Goal: Information Seeking & Learning: Check status

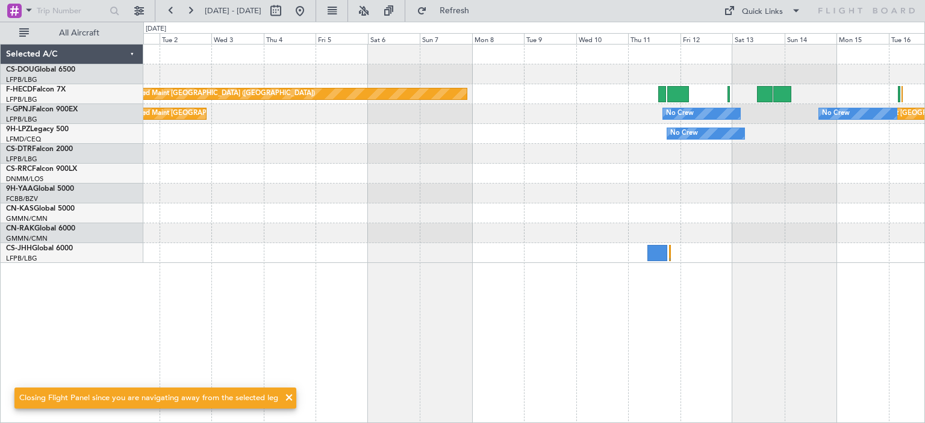
click at [807, 263] on div "Planned Maint [GEOGRAPHIC_DATA] ([GEOGRAPHIC_DATA]) No Crew Planned Maint [GEOG…" at bounding box center [533, 233] width 781 height 379
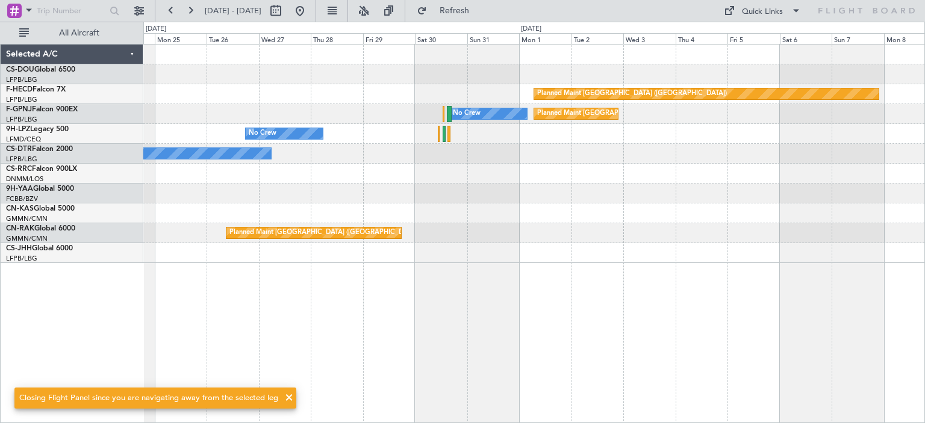
click at [786, 248] on div "Planned Maint London ([GEOGRAPHIC_DATA])" at bounding box center [533, 253] width 781 height 20
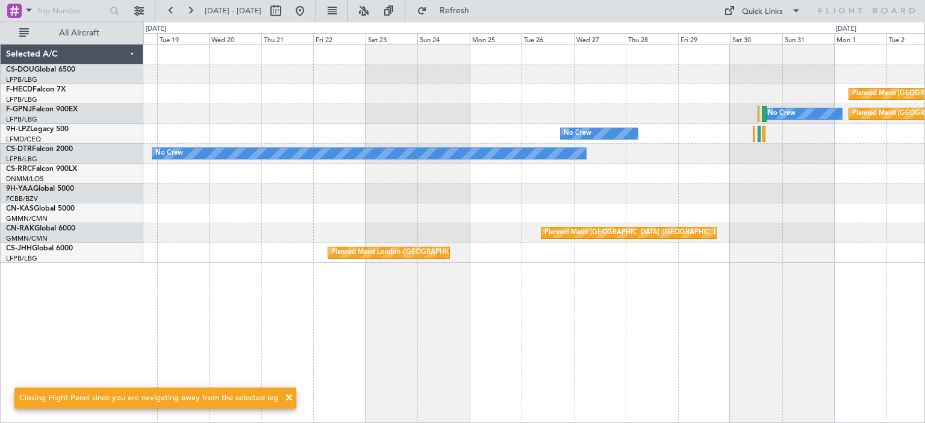
click at [840, 246] on div "Planned Maint London ([GEOGRAPHIC_DATA])" at bounding box center [533, 253] width 781 height 20
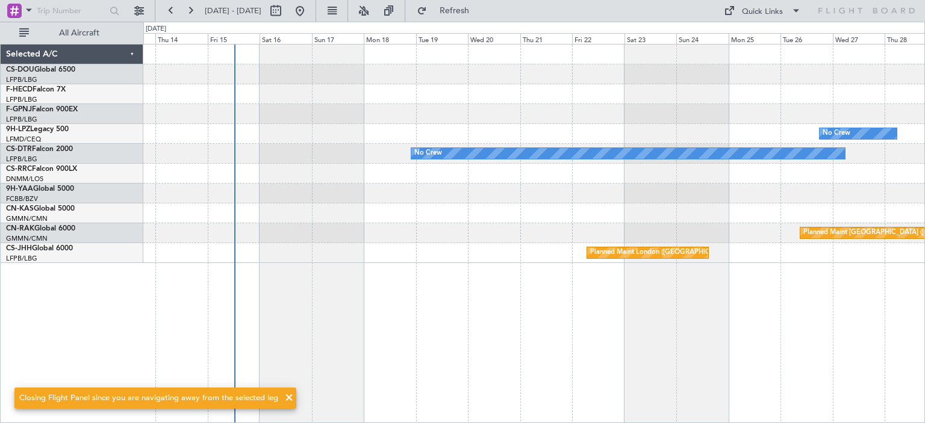
click at [707, 256] on div "Planned Maint [GEOGRAPHIC_DATA] ([GEOGRAPHIC_DATA]) No Crew Planned Maint [GEOG…" at bounding box center [533, 233] width 781 height 379
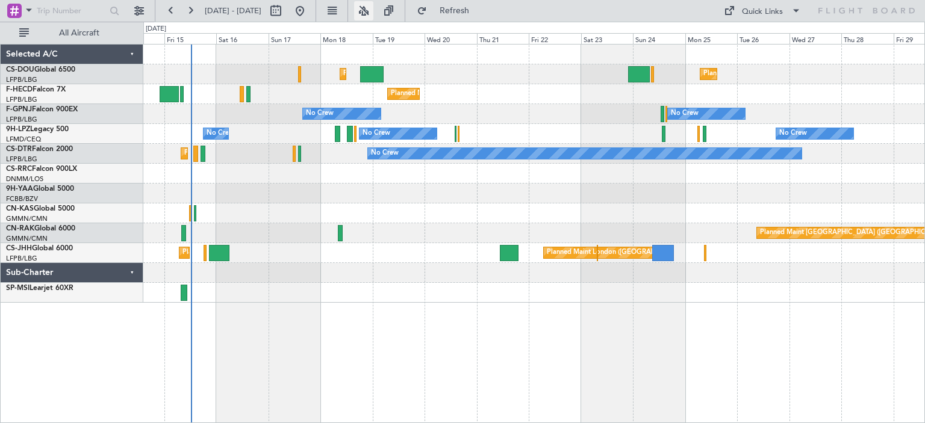
click at [373, 13] on button at bounding box center [363, 10] width 19 height 19
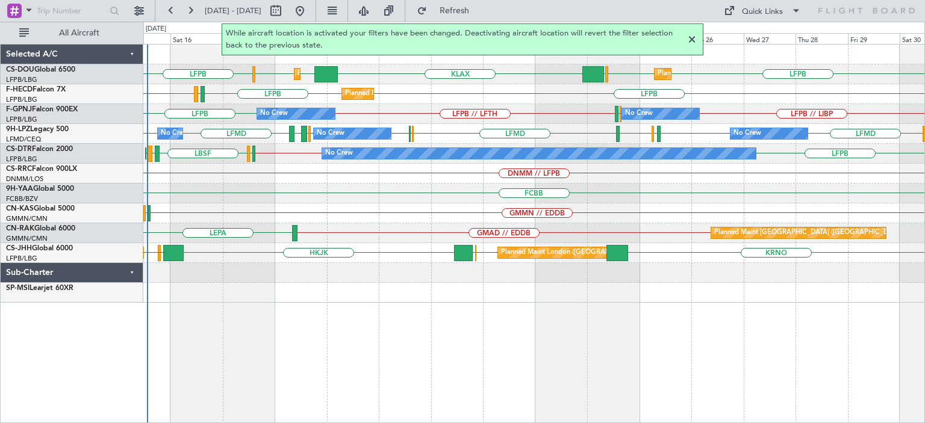
click at [250, 227] on div "LEPA GMAD // EDDB Planned Maint [GEOGRAPHIC_DATA] ([GEOGRAPHIC_DATA]) LIBR" at bounding box center [533, 233] width 781 height 20
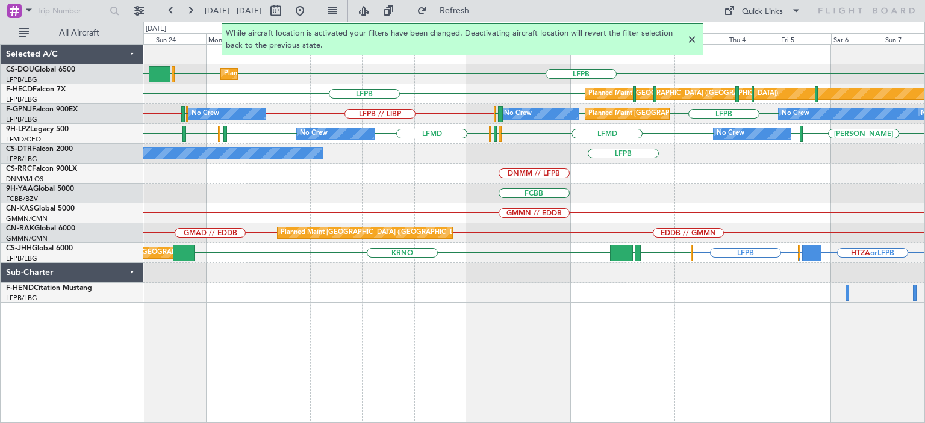
click at [465, 321] on div "LFPB LFPB EGGW KLAX Planned Maint [GEOGRAPHIC_DATA] ([GEOGRAPHIC_DATA]) LFPB Pl…" at bounding box center [533, 233] width 781 height 379
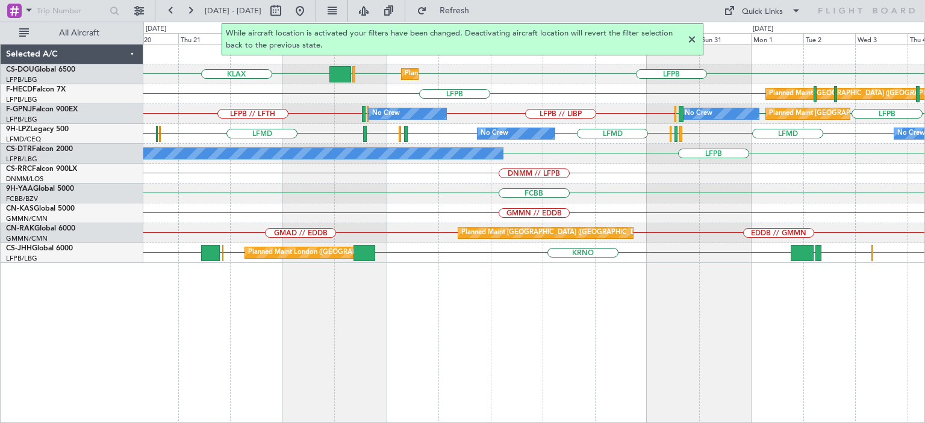
click at [694, 36] on div at bounding box center [691, 40] width 14 height 14
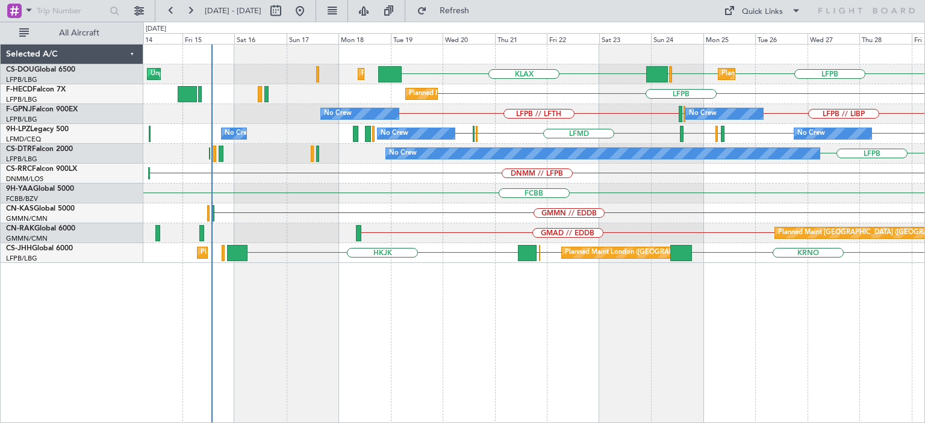
click at [588, 355] on div "LFPB KLAX LFPB EGGW Planned Maint [GEOGRAPHIC_DATA] ([GEOGRAPHIC_DATA]) Planned…" at bounding box center [533, 233] width 781 height 379
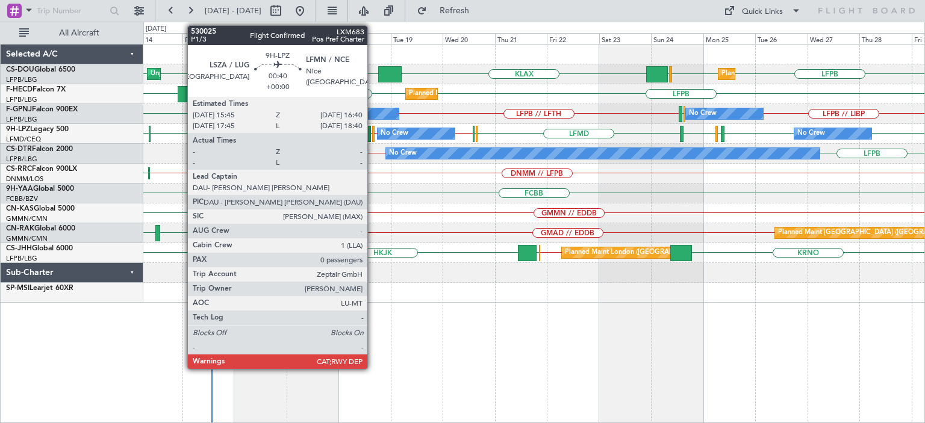
click at [373, 127] on div at bounding box center [373, 134] width 2 height 16
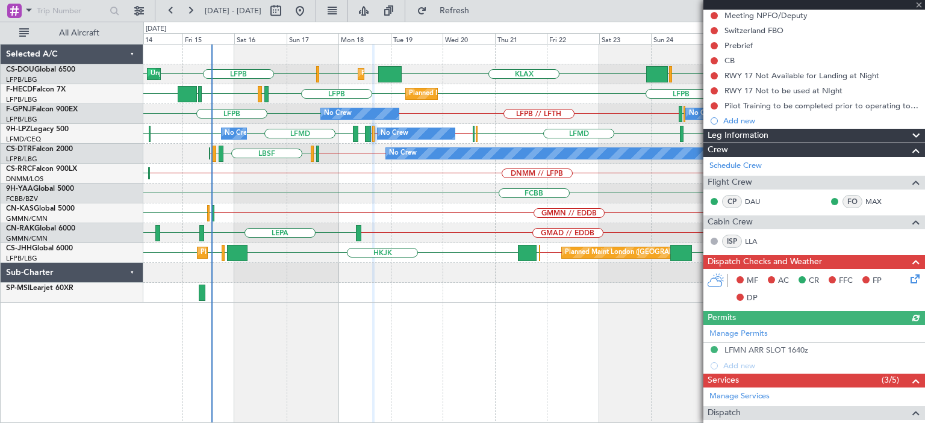
scroll to position [181, 0]
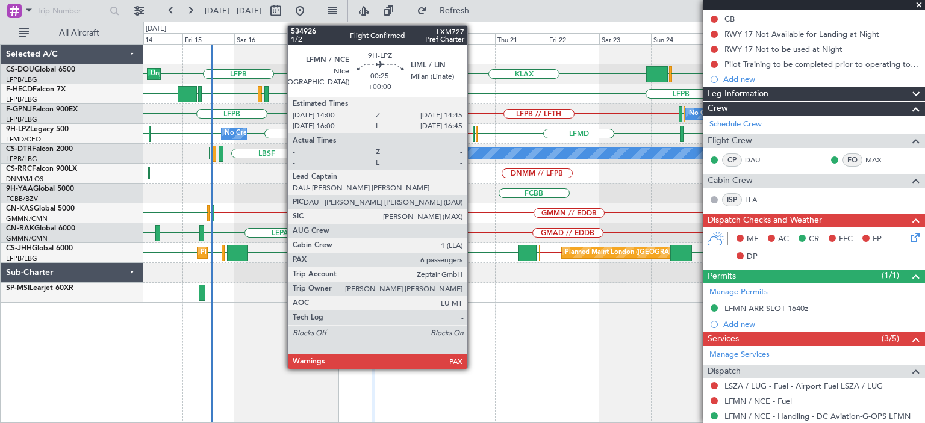
click at [473, 130] on div at bounding box center [474, 134] width 2 height 16
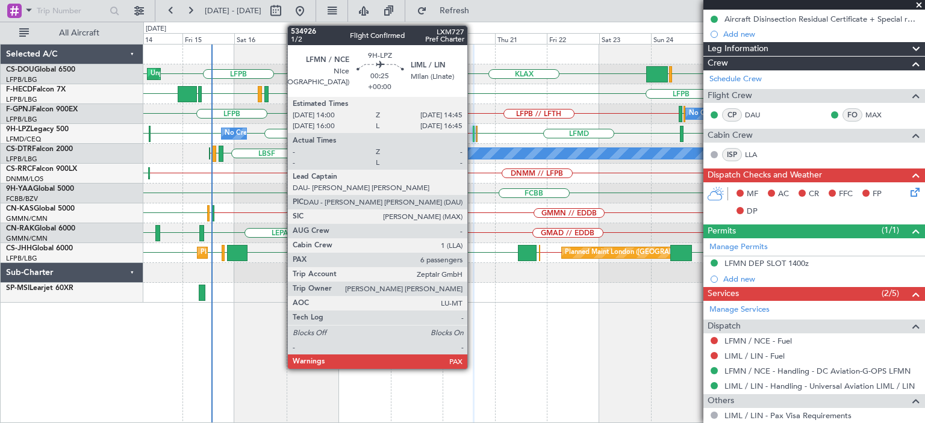
click at [473, 132] on div at bounding box center [474, 134] width 2 height 16
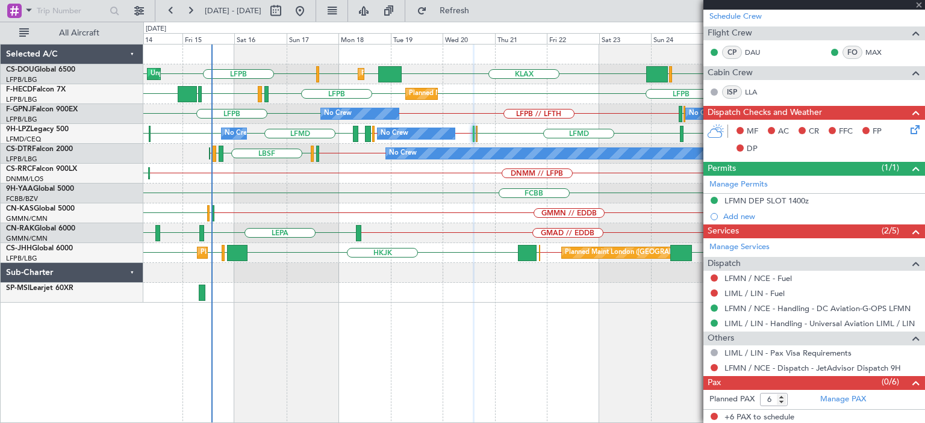
scroll to position [0, 0]
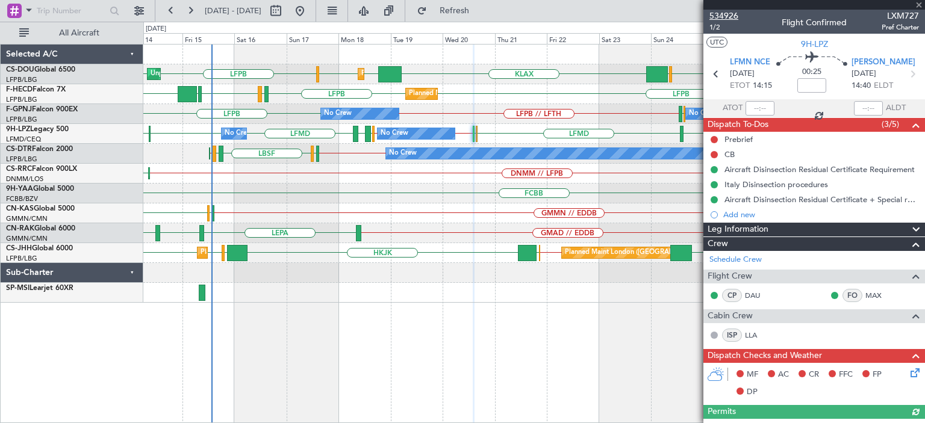
click at [724, 14] on span "534926" at bounding box center [723, 16] width 29 height 13
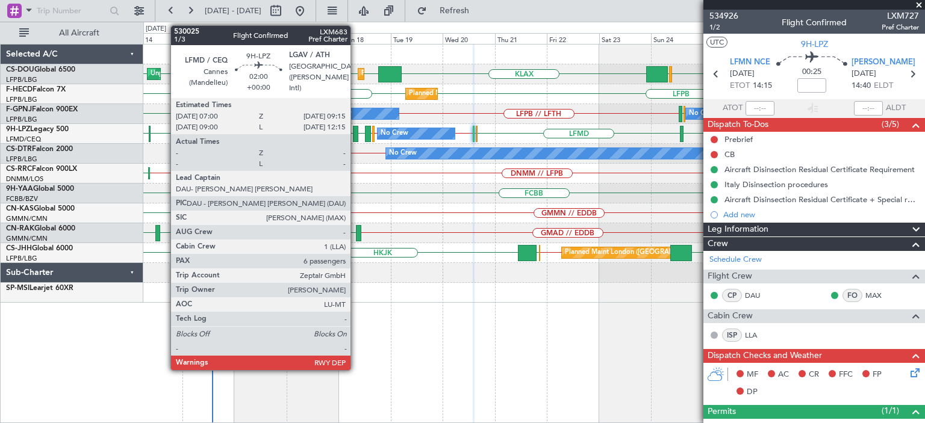
click at [356, 129] on div at bounding box center [355, 134] width 5 height 16
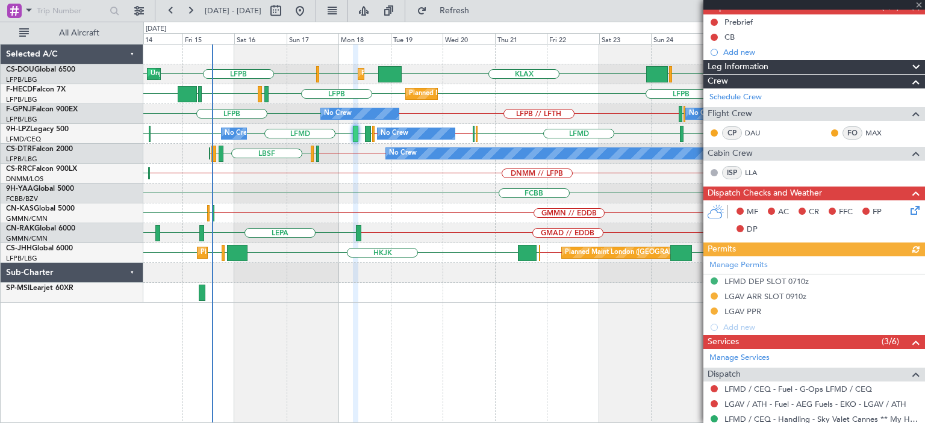
scroll to position [120, 0]
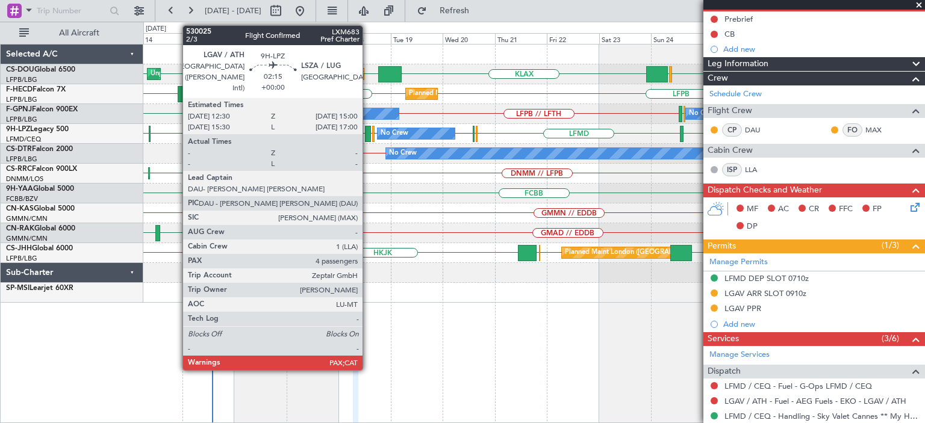
click at [368, 133] on div at bounding box center [368, 134] width 6 height 16
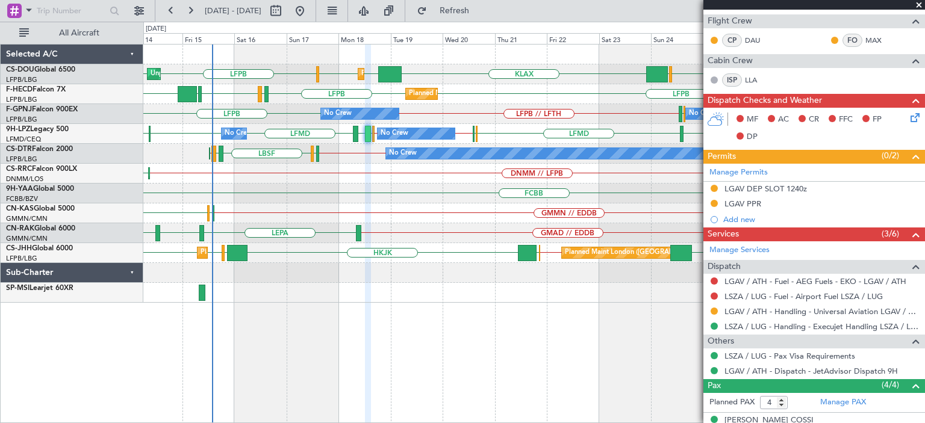
scroll to position [241, 0]
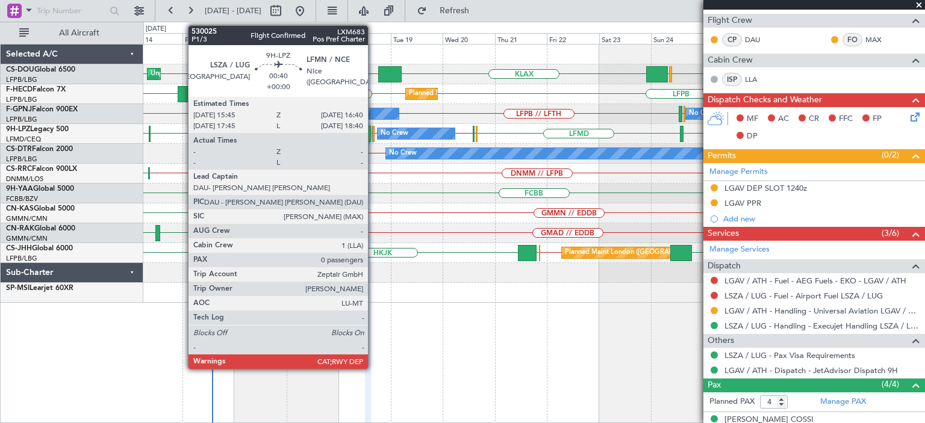
click at [373, 132] on div at bounding box center [373, 134] width 2 height 16
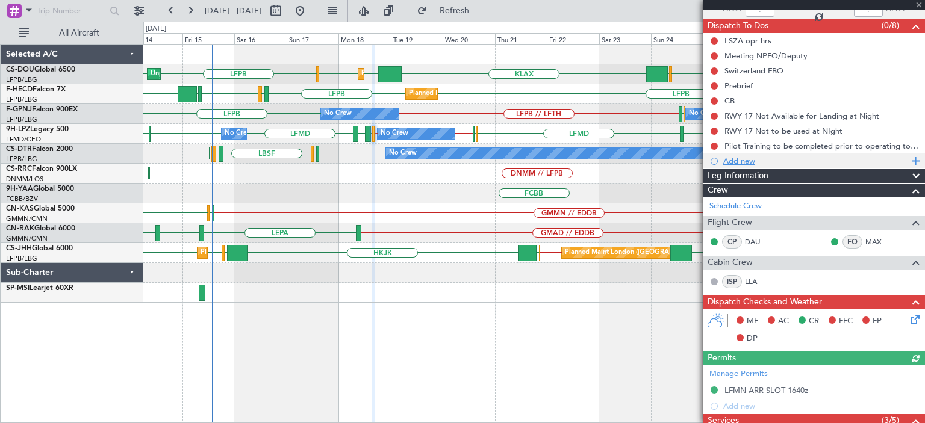
scroll to position [181, 0]
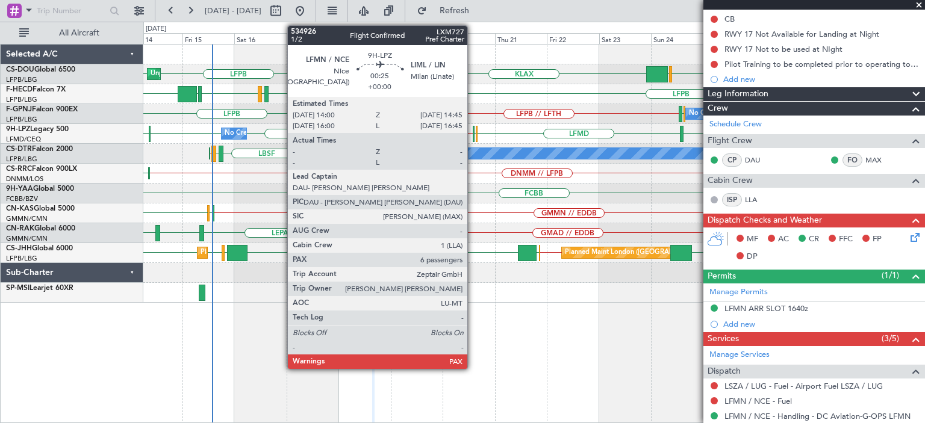
click at [473, 137] on div at bounding box center [474, 134] width 2 height 16
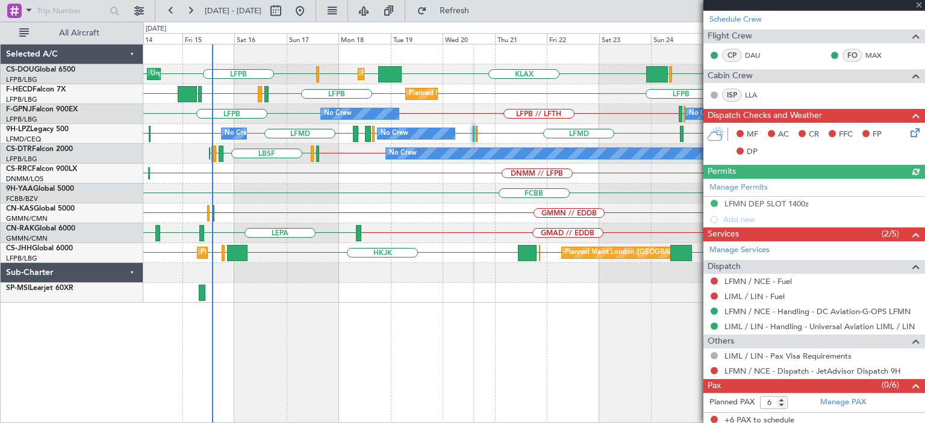
scroll to position [241, 0]
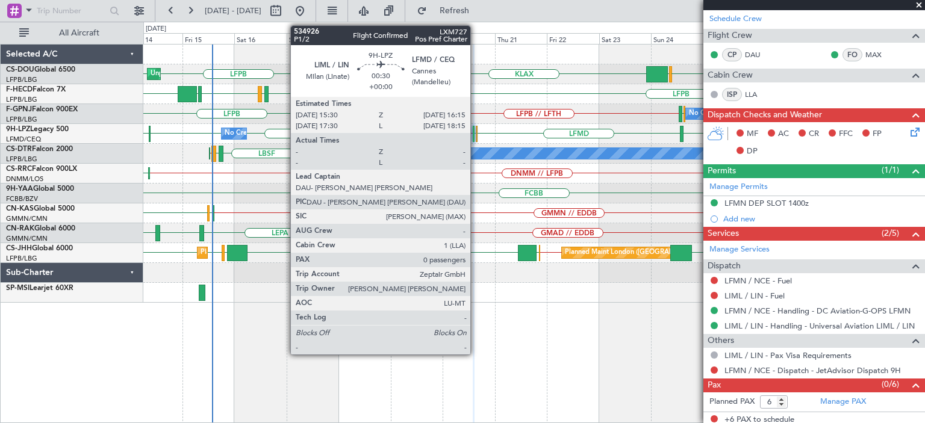
click at [476, 137] on div at bounding box center [477, 134] width 2 height 16
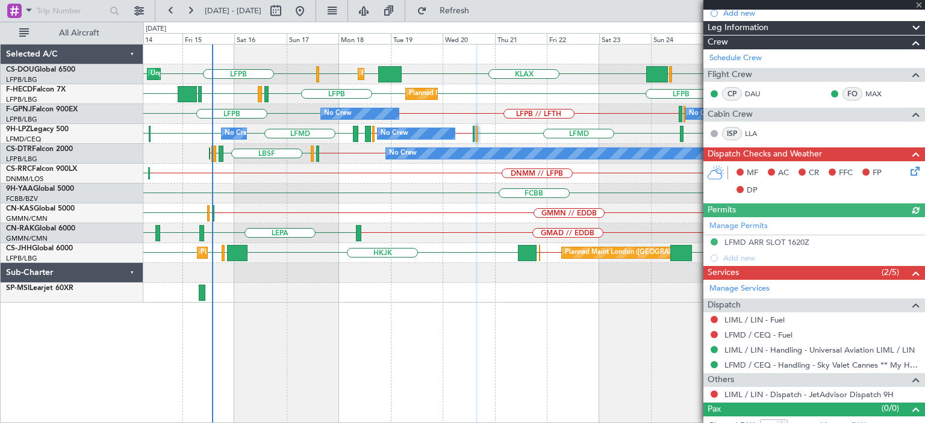
scroll to position [212, 0]
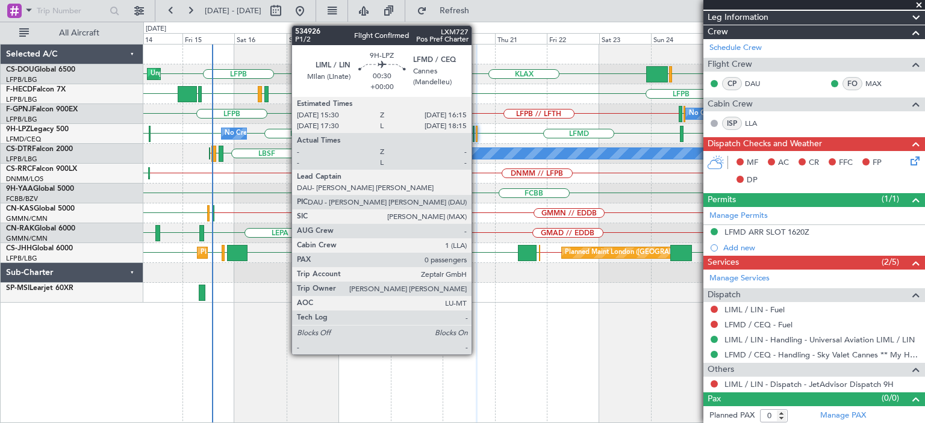
click at [477, 132] on div at bounding box center [477, 134] width 2 height 16
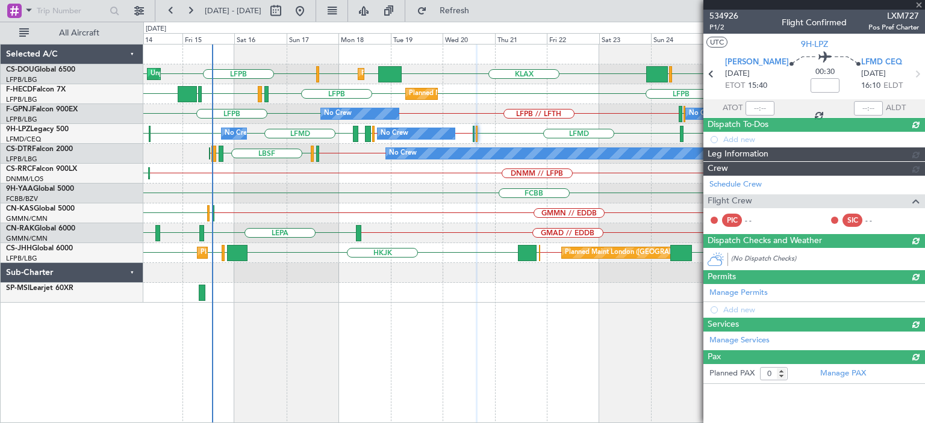
scroll to position [0, 0]
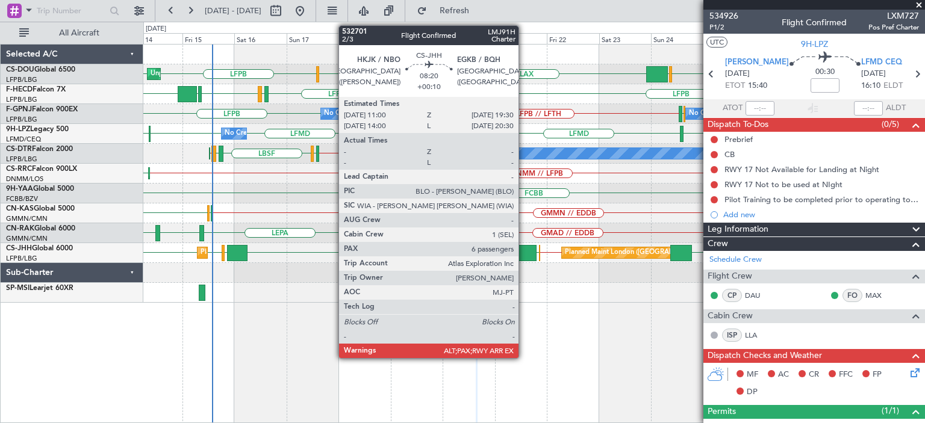
click at [214, 278] on div at bounding box center [533, 273] width 781 height 20
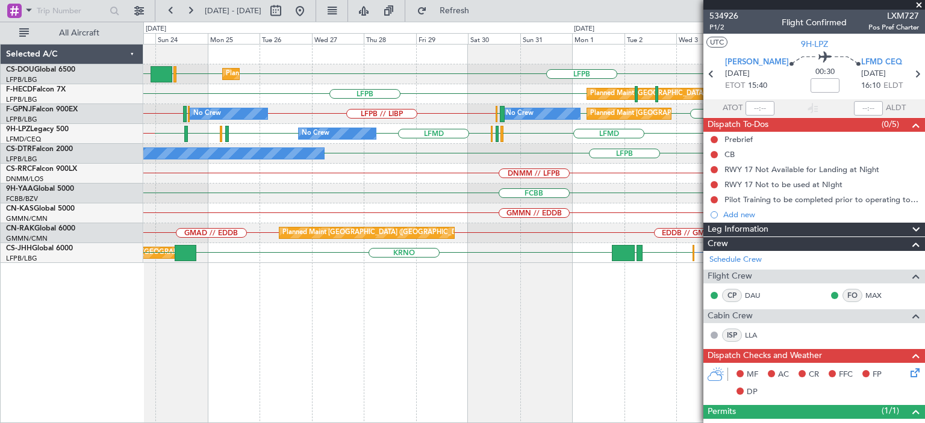
click at [265, 205] on div "Planned Maint [GEOGRAPHIC_DATA] ([GEOGRAPHIC_DATA]) LFPB LFPB EGGW KLAX Planned…" at bounding box center [533, 154] width 781 height 219
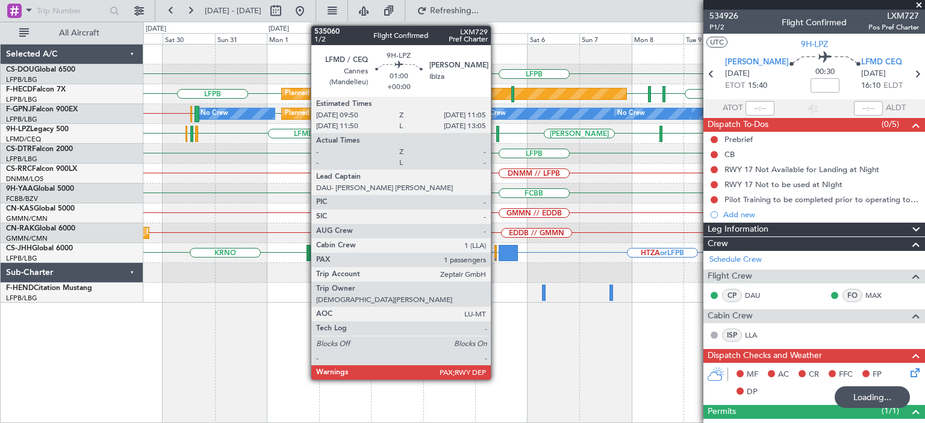
click at [496, 127] on div at bounding box center [497, 134] width 3 height 16
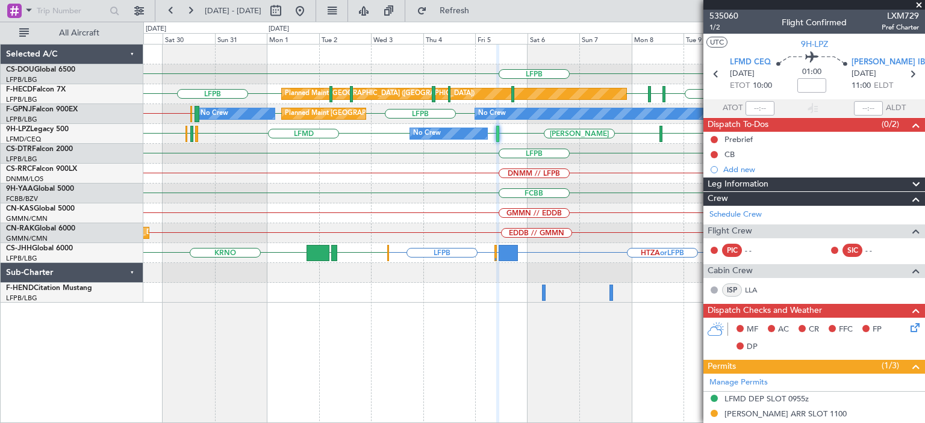
scroll to position [60, 0]
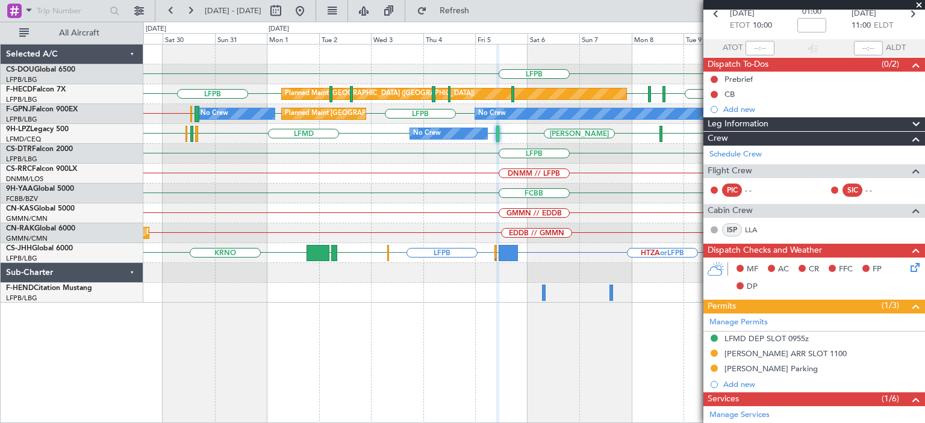
click at [450, 368] on div "LFPB [GEOGRAPHIC_DATA] LFPB EDDV LFPB LFPB RJBB [GEOGRAPHIC_DATA] UGTB Planned …" at bounding box center [533, 233] width 781 height 379
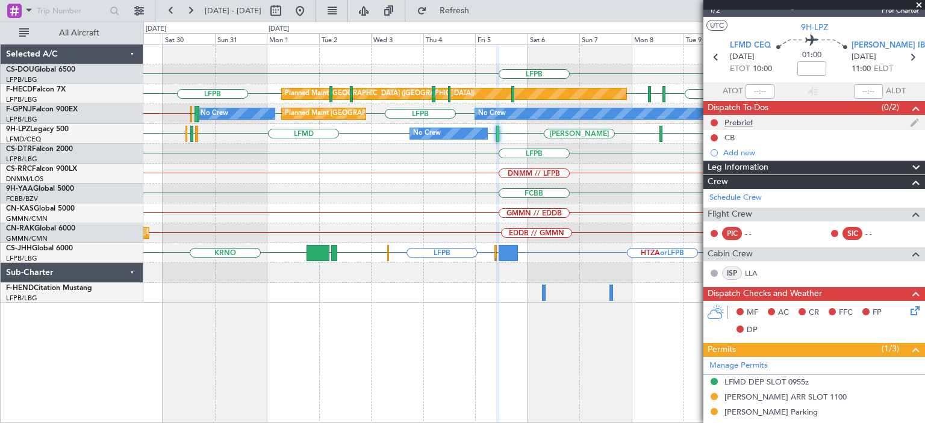
scroll to position [0, 0]
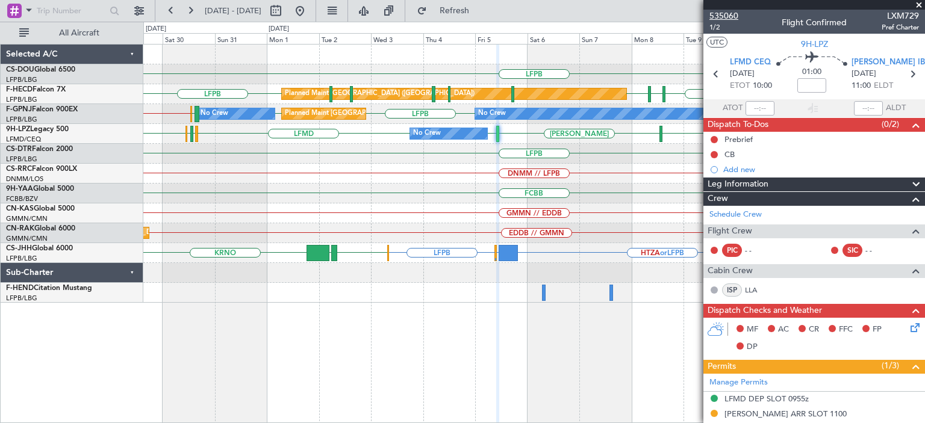
click at [735, 16] on span "535060" at bounding box center [723, 16] width 29 height 13
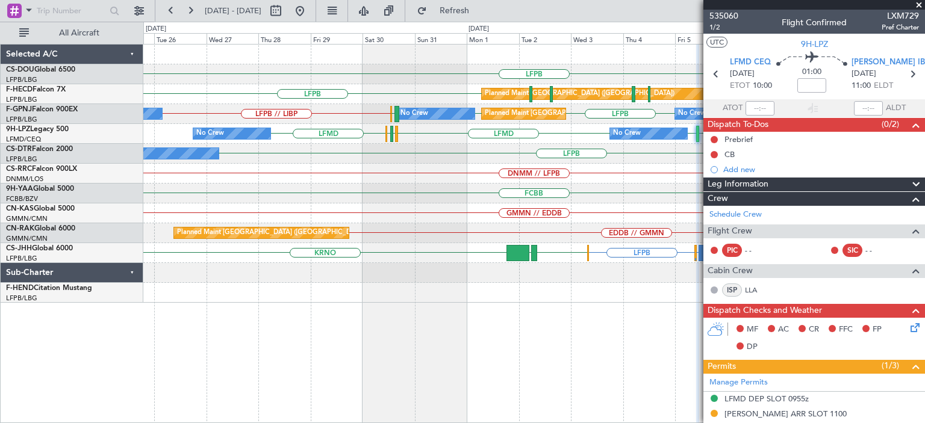
click at [511, 380] on div "LFPB Planned Maint [GEOGRAPHIC_DATA] ([GEOGRAPHIC_DATA]) LFPB EDDV LFPB LFPB Pl…" at bounding box center [533, 233] width 781 height 379
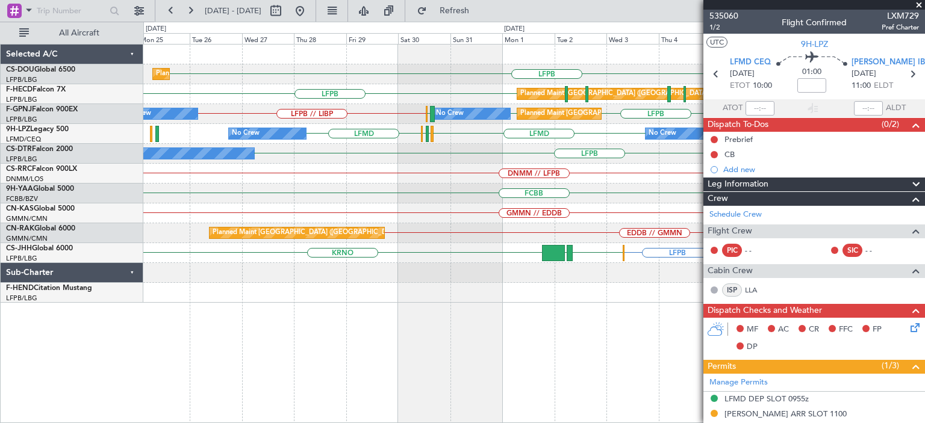
click at [565, 380] on div "LFPB Planned Maint [GEOGRAPHIC_DATA] ([GEOGRAPHIC_DATA]) LFPB EDDV LFPB LFPB Pl…" at bounding box center [533, 233] width 781 height 379
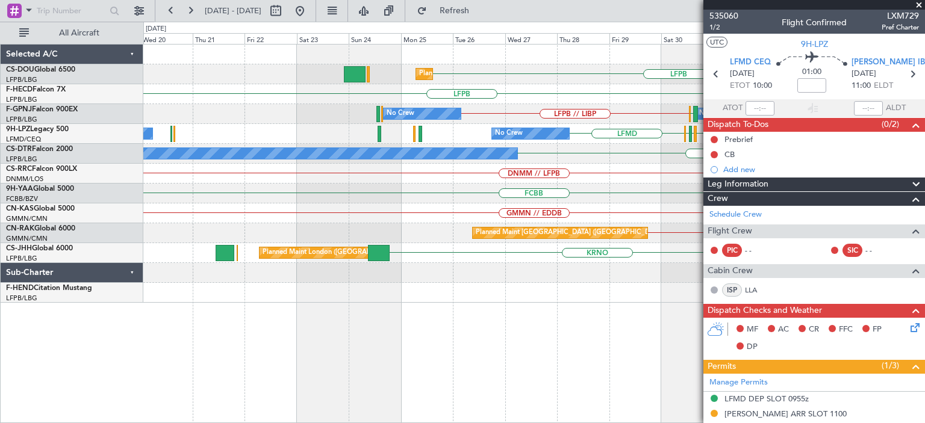
click at [547, 393] on div "LFPB Planned Maint [GEOGRAPHIC_DATA] ([GEOGRAPHIC_DATA]) Planned Maint [GEOGRAP…" at bounding box center [533, 233] width 781 height 379
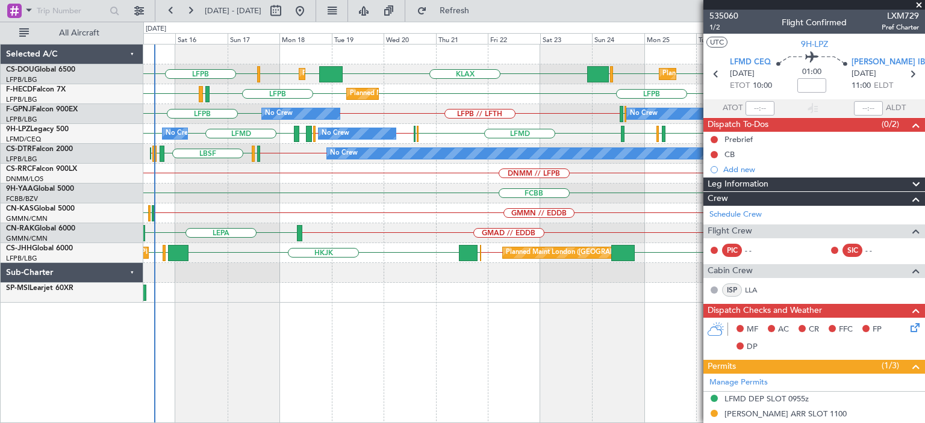
click at [920, 2] on span at bounding box center [919, 5] width 12 height 11
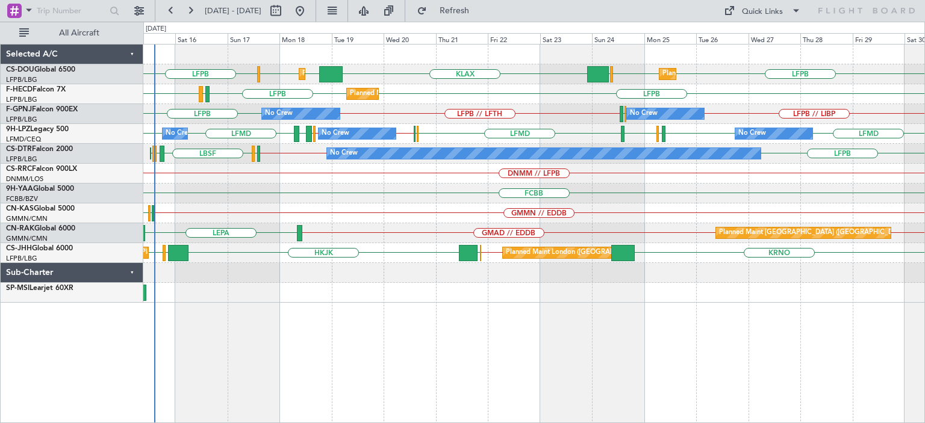
type input "0"
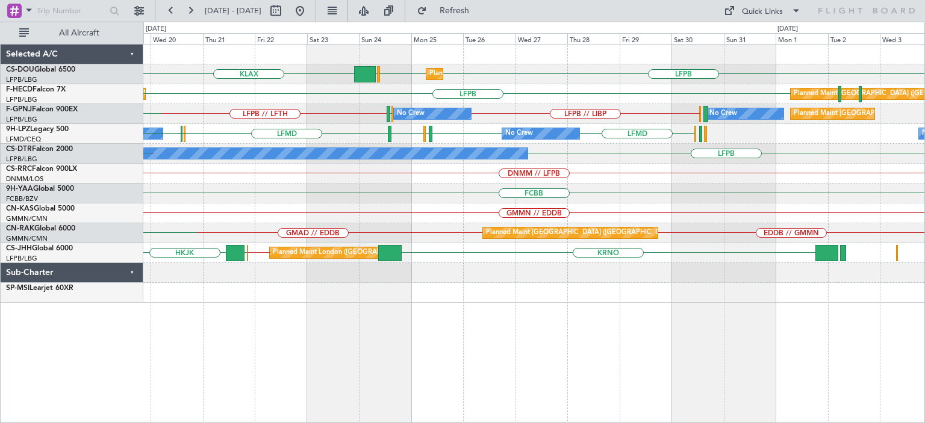
click at [476, 385] on div "LFPB LFPB EGGW KLAX Planned Maint [GEOGRAPHIC_DATA] ([GEOGRAPHIC_DATA]) Planned…" at bounding box center [533, 233] width 781 height 379
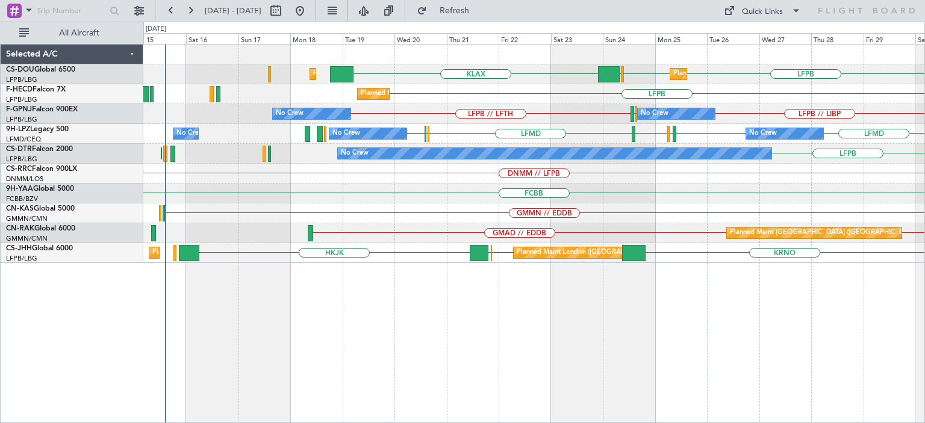
click at [574, 361] on div "Planned Maint [GEOGRAPHIC_DATA] ([GEOGRAPHIC_DATA]) LFPB LFPB EGGW KLAX Planned…" at bounding box center [533, 233] width 781 height 379
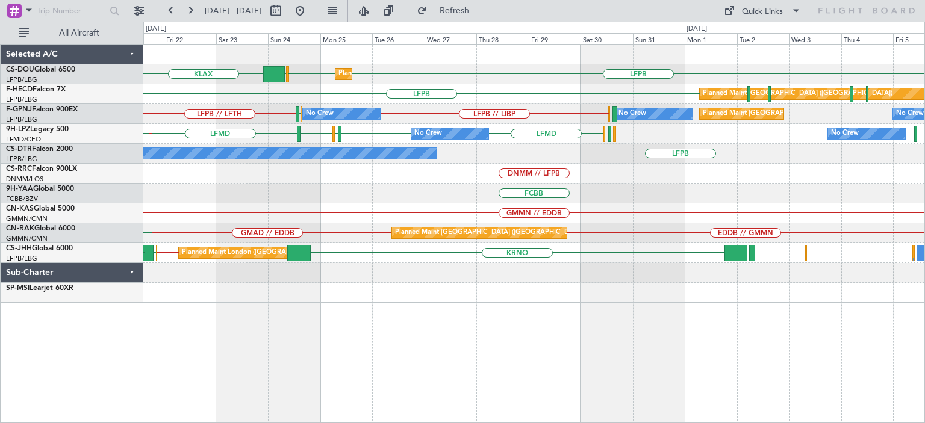
click at [315, 367] on div "Planned Maint [GEOGRAPHIC_DATA] ([GEOGRAPHIC_DATA]) LFPB LFPB EGGW KLAX Planned…" at bounding box center [533, 233] width 781 height 379
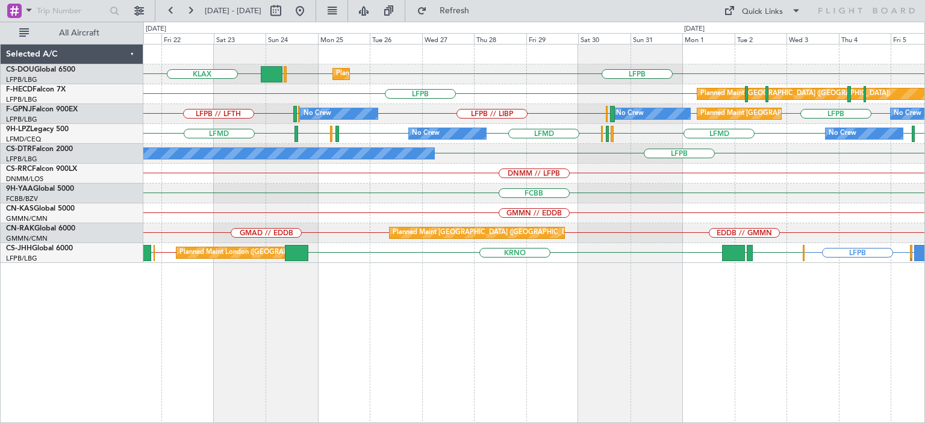
click at [355, 361] on div "Planned Maint [GEOGRAPHIC_DATA] ([GEOGRAPHIC_DATA]) LFPB LFPB EGGW KLAX Planned…" at bounding box center [533, 233] width 781 height 379
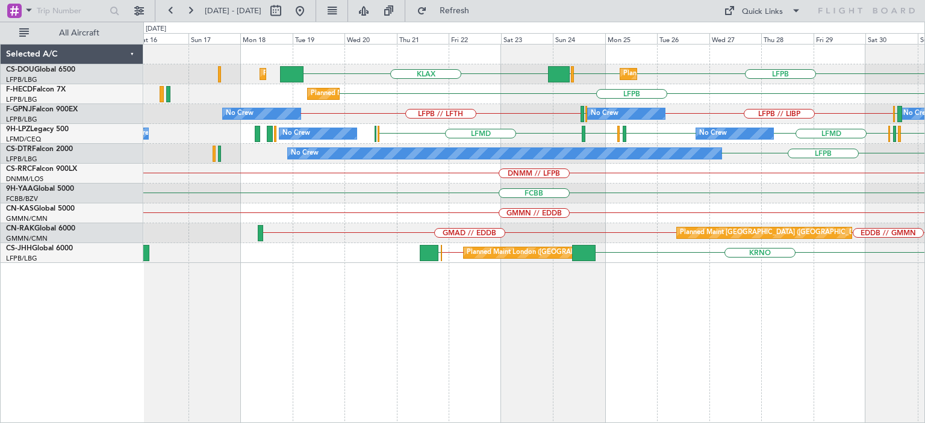
click at [683, 357] on div "LFPB KLAX LFPB EGGW Planned Maint [GEOGRAPHIC_DATA] ([GEOGRAPHIC_DATA]) Planned…" at bounding box center [533, 233] width 781 height 379
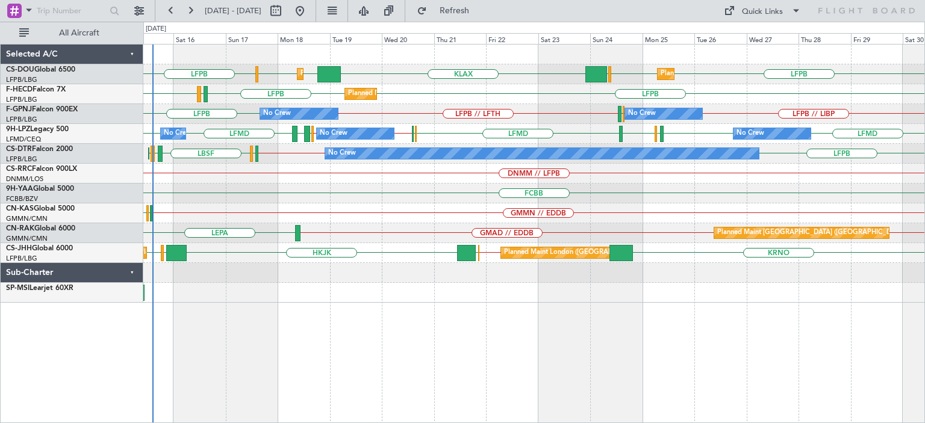
click at [358, 404] on div "LFPB LFPB KLAX EGGW EGGW LFPB EGGW Planned Maint [GEOGRAPHIC_DATA] ([GEOGRAPHIC…" at bounding box center [533, 233] width 781 height 379
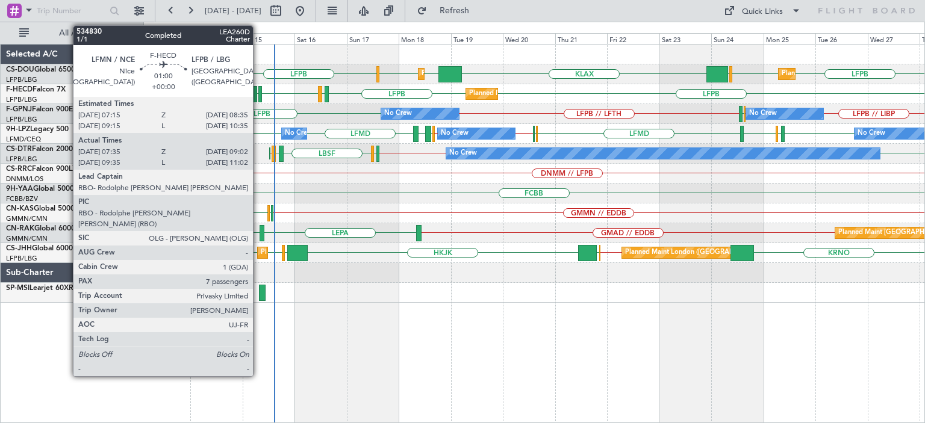
click at [258, 96] on div at bounding box center [260, 94] width 4 height 16
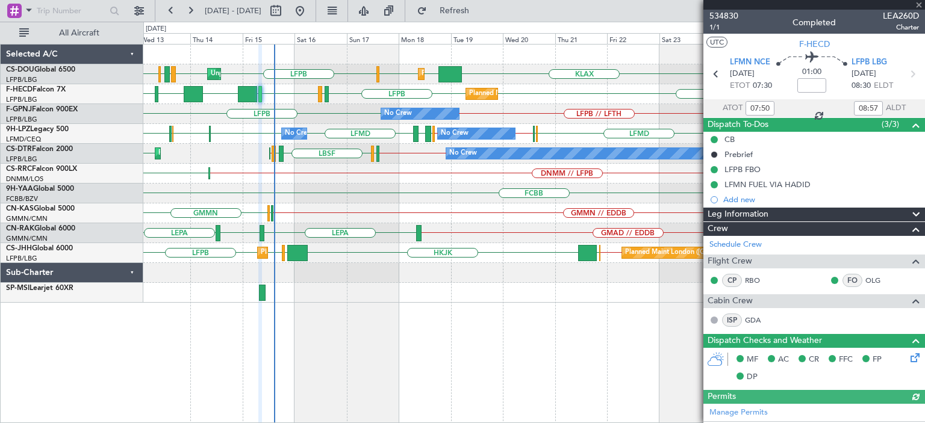
click at [917, 3] on div at bounding box center [814, 5] width 222 height 10
click at [919, 2] on span at bounding box center [919, 5] width 12 height 11
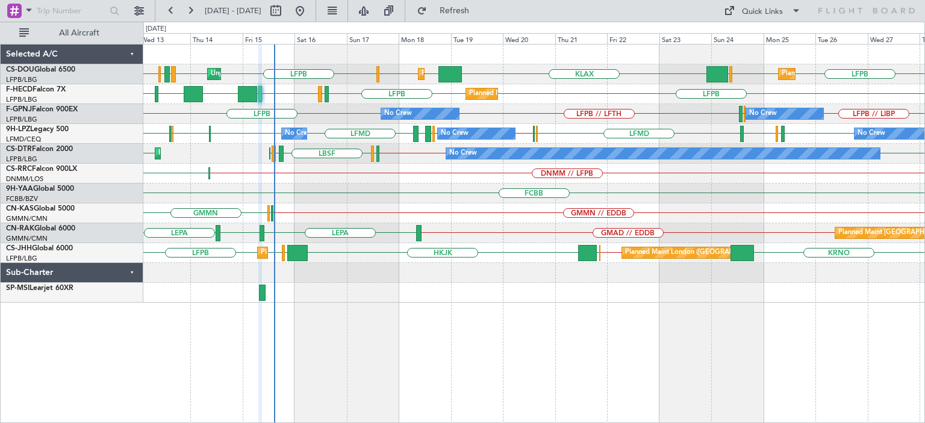
type input "0"
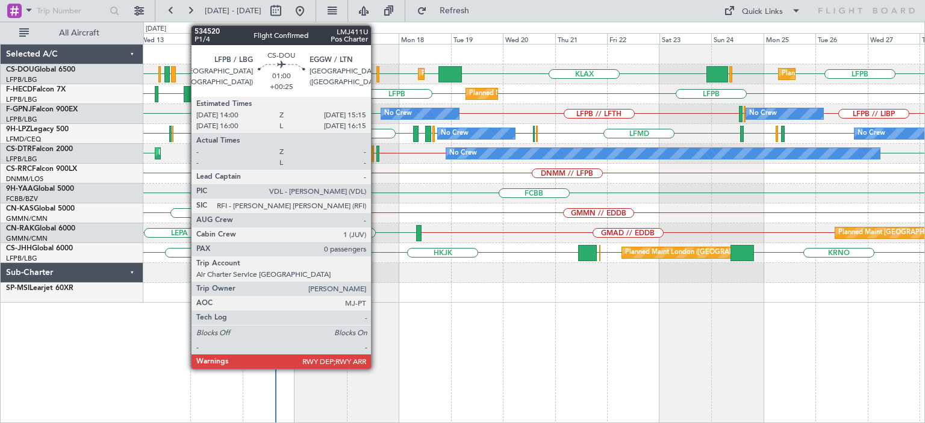
click at [376, 73] on div at bounding box center [377, 74] width 3 height 16
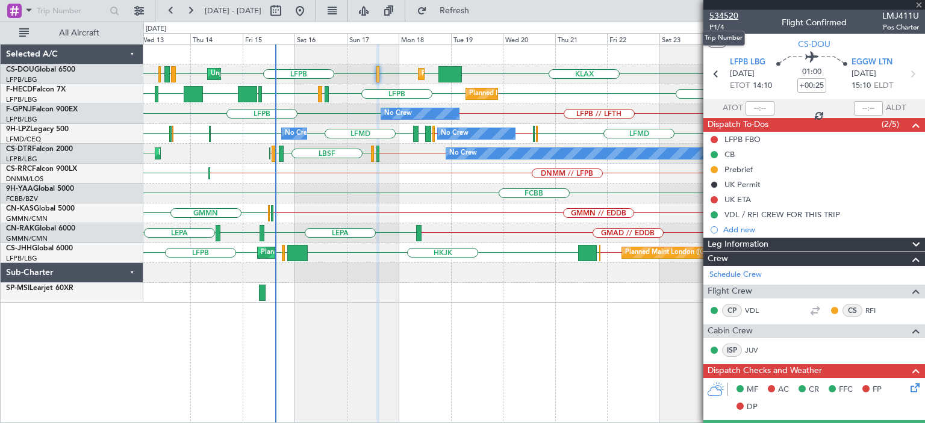
click at [727, 14] on span "534520" at bounding box center [723, 16] width 29 height 13
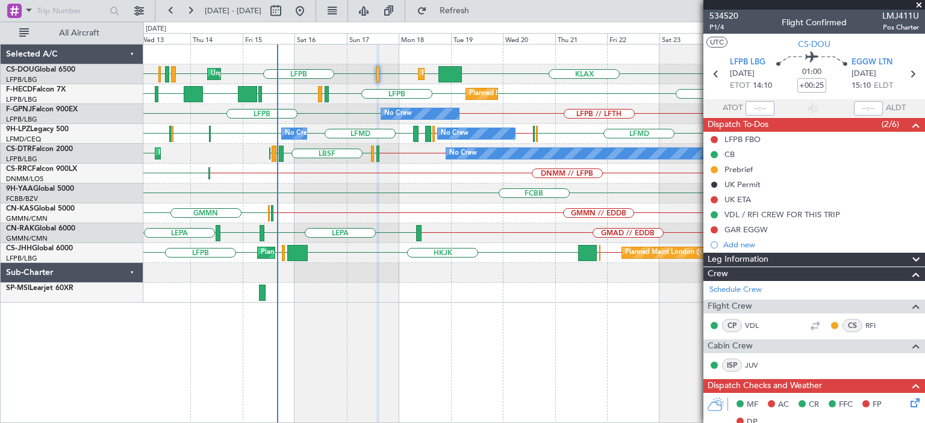
click at [916, 2] on span at bounding box center [919, 5] width 12 height 11
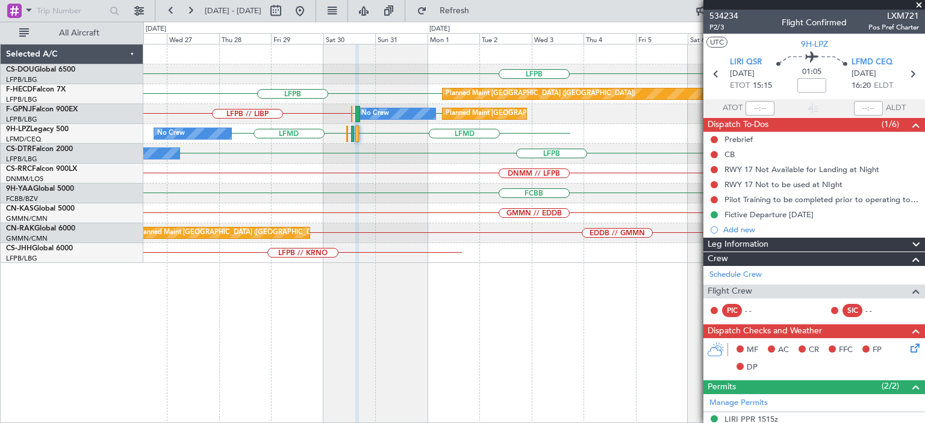
click at [349, 320] on div "LFPB Planned Maint Paris (Le Bourget) LFPB Planned Maint Paris (Le Bourget) RJT…" at bounding box center [533, 233] width 781 height 379
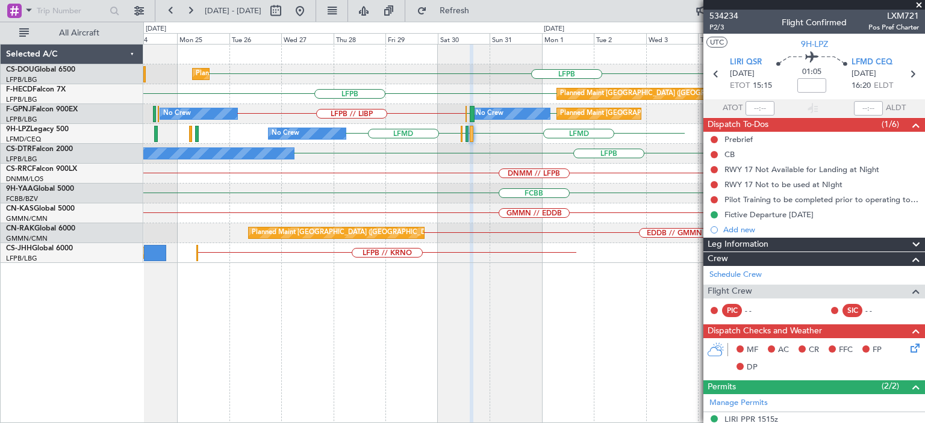
click at [516, 316] on div "LFPB Planned Maint Paris (Le Bourget) LFPB Planned Maint Paris (Le Bourget) LSZ…" at bounding box center [533, 233] width 781 height 379
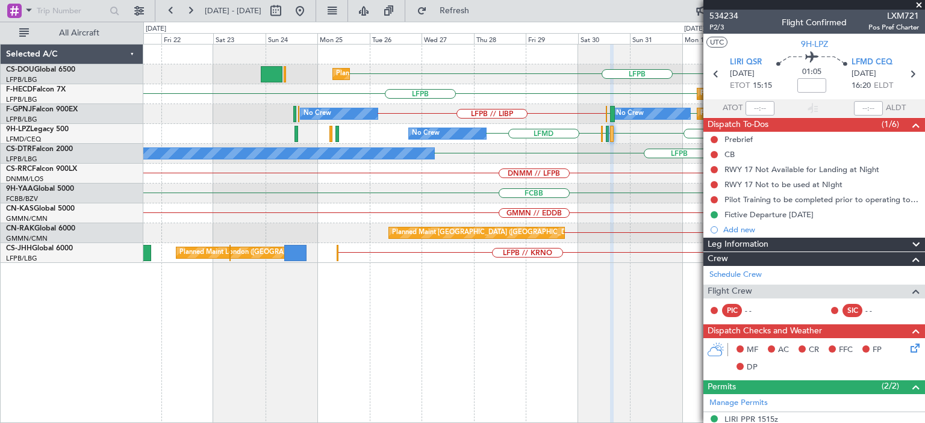
click at [488, 338] on div "LFPB Planned Maint Paris (Le Bourget) Planned Maint London (Luton) LFPB Planned…" at bounding box center [533, 233] width 781 height 379
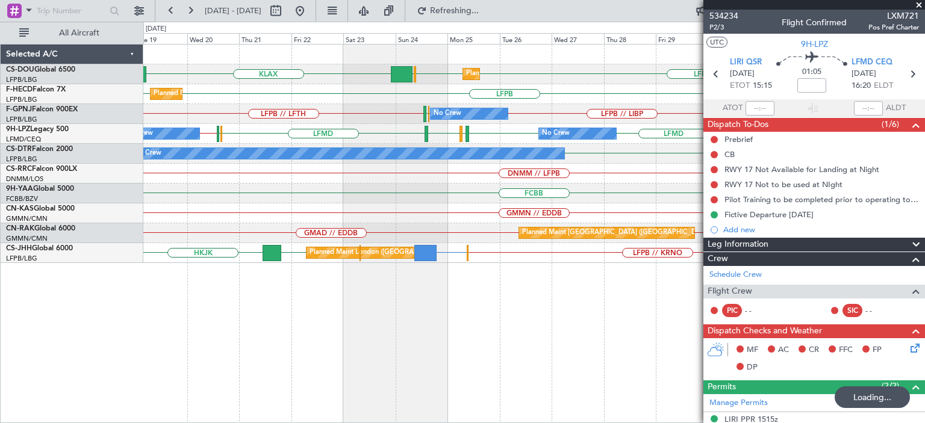
click at [335, 332] on div "Planned Maint Paris (Le Bourget) KLAX LFPB LFPB EGGW Planned Maint London (Luto…" at bounding box center [533, 233] width 781 height 379
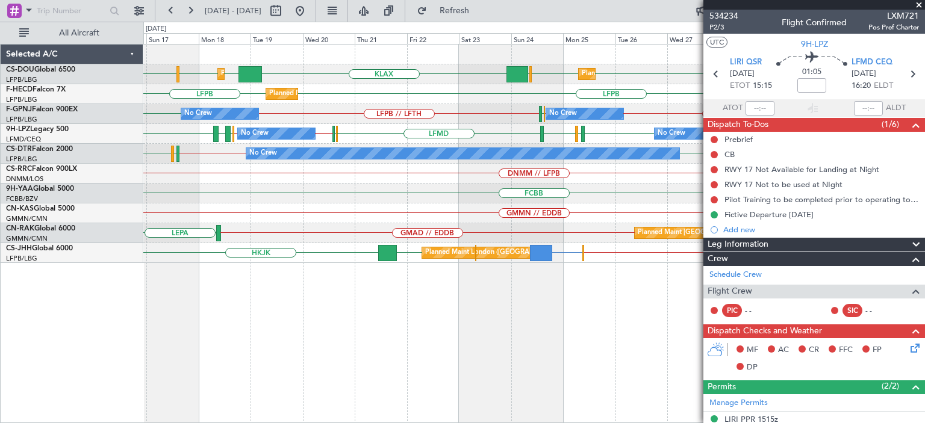
click at [919, 4] on span at bounding box center [919, 5] width 12 height 11
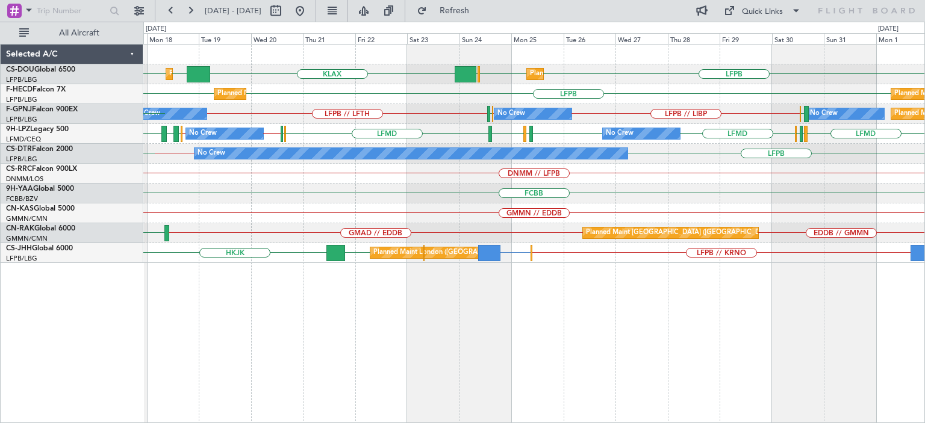
click at [236, 395] on div "KLAX EGGW EGGW LFPB LFPB EGGW Planned Maint London (Luton) Planned Maint Paris …" at bounding box center [533, 233] width 781 height 379
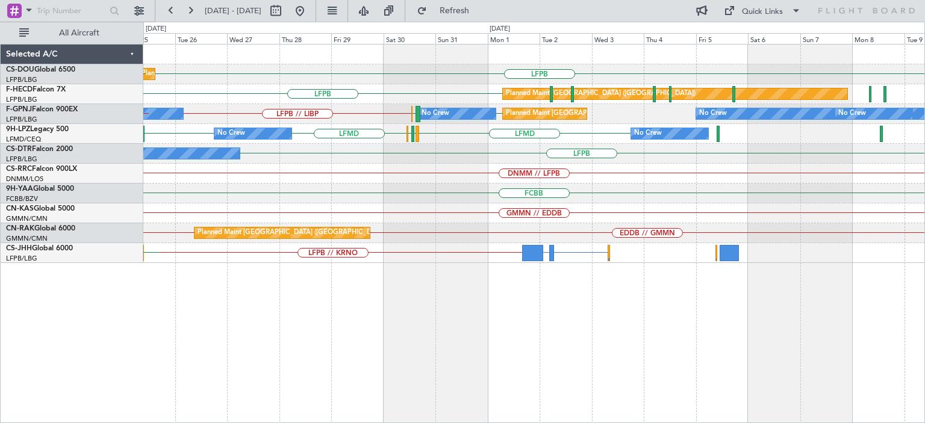
click at [361, 375] on div "Planned Maint Paris (Le Bourget) LFPB EGGW LFPB KLAX Planned Maint Paris (Le Bo…" at bounding box center [533, 233] width 781 height 379
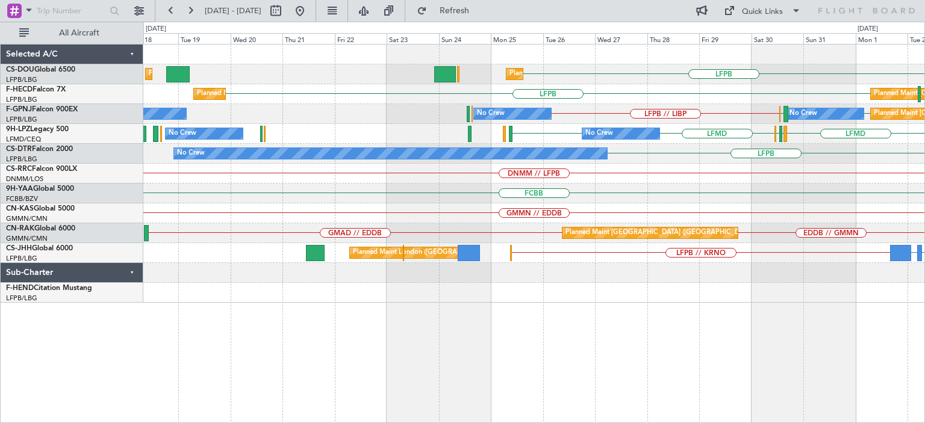
click at [712, 363] on div "Planned Maint Paris (Le Bourget) LFPB Planned Maint London (Luton) Unplanned Ma…" at bounding box center [533, 233] width 781 height 379
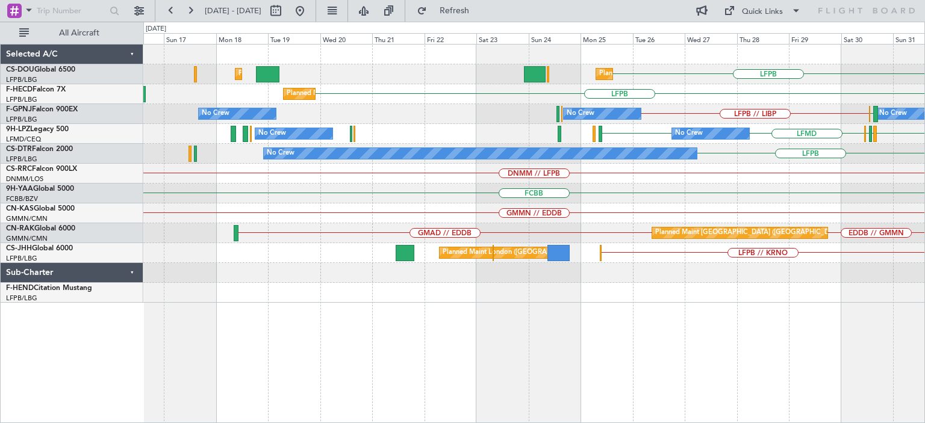
click at [674, 367] on div "Planned Maint Paris (Le Bourget) LFPB Planned Maint London (Luton) Unplanned Ma…" at bounding box center [533, 233] width 781 height 379
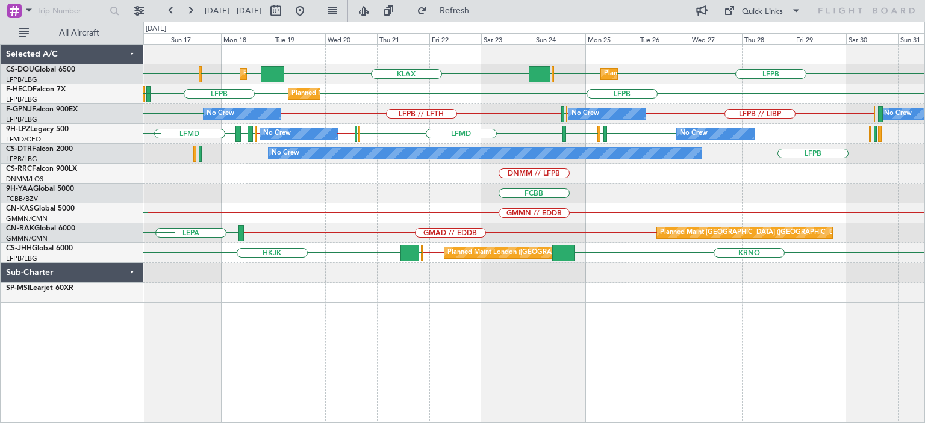
click at [445, 125] on div "LFPB LFPB KLAX EGGW EGGW LFPB EGGW Planned Maint London (Luton) Planned Maint P…" at bounding box center [533, 174] width 781 height 258
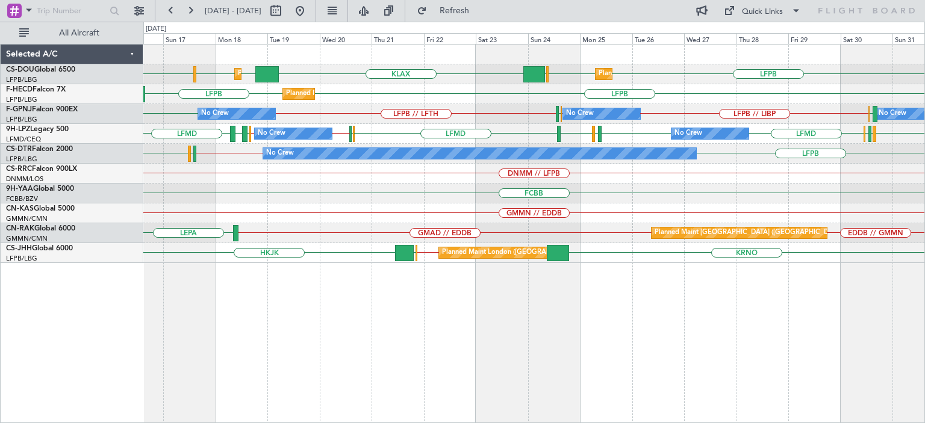
click at [384, 336] on div "LFPB LFPB KLAX EGGW EGGW LFPB EGGW Planned Maint London (Luton) Planned Maint P…" at bounding box center [533, 233] width 781 height 379
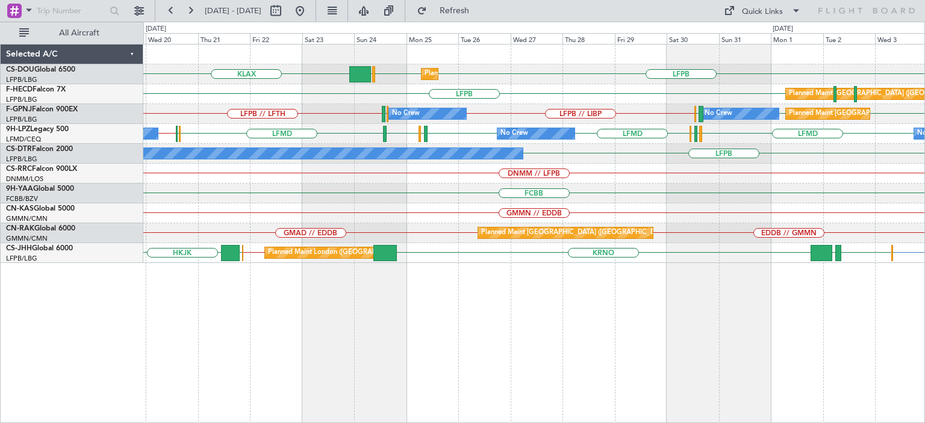
click at [545, 182] on div "LFPB LFPB EGGW KLAX Planned Maint Paris (Le Bourget) Planned Maint London (Luto…" at bounding box center [533, 154] width 781 height 219
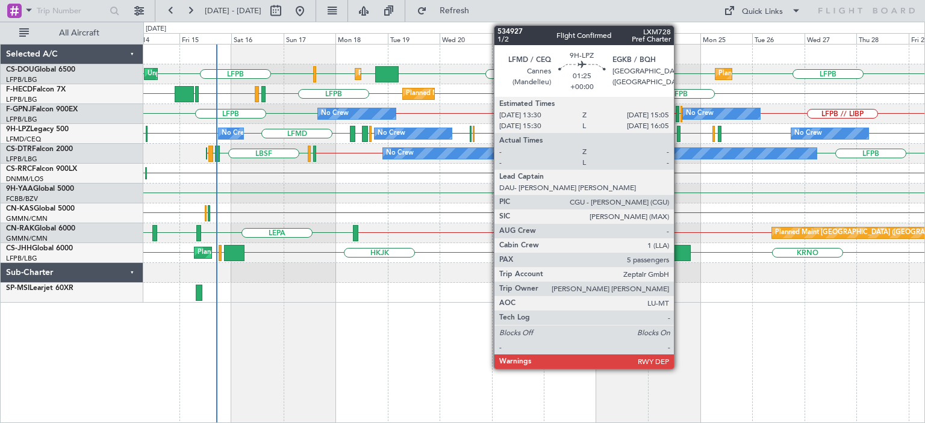
click at [679, 132] on div at bounding box center [679, 134] width 4 height 16
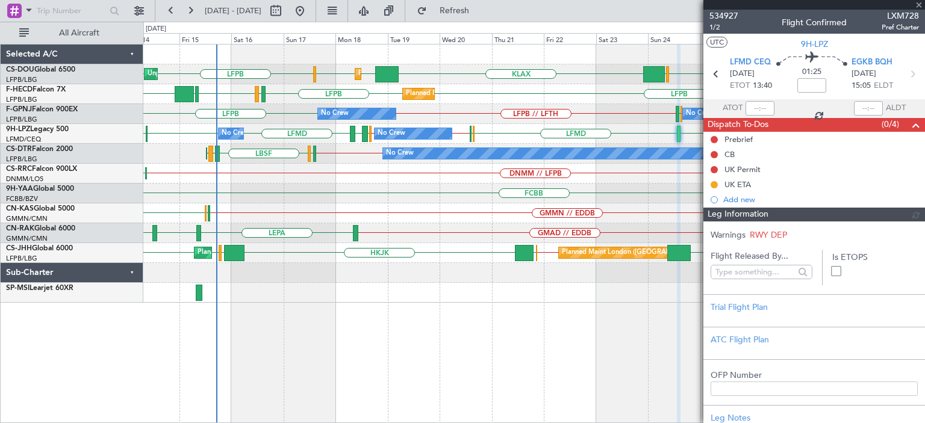
click at [730, 14] on span "534927" at bounding box center [723, 16] width 29 height 13
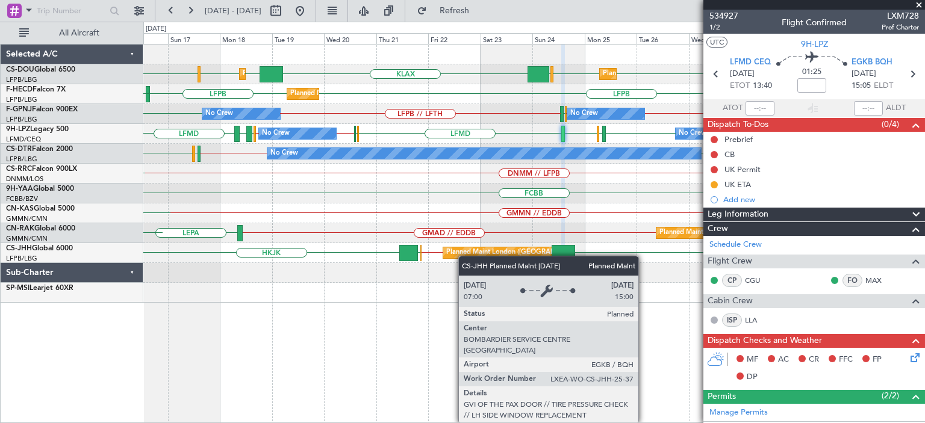
click at [320, 272] on div "LFPB LFPB EGGW KLAX EGGW EGGW LFPB Planned Maint Paris (Le Bourget) Planned Mai…" at bounding box center [533, 174] width 781 height 258
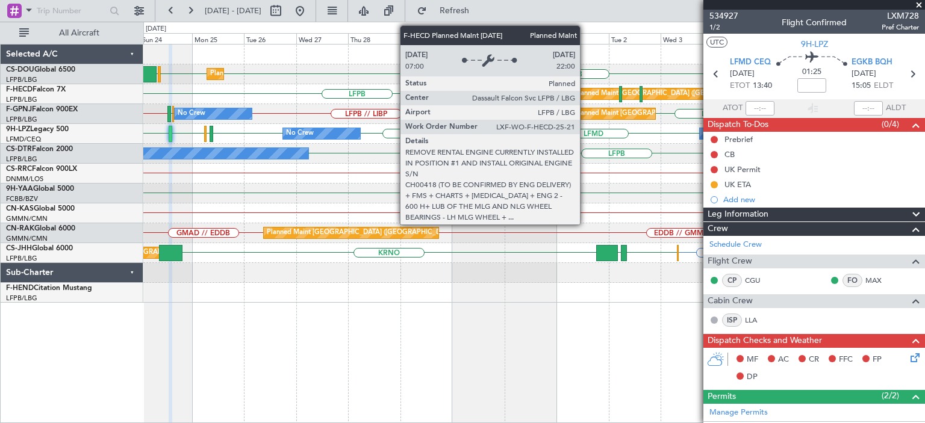
click at [585, 88] on div "Planned Maint [GEOGRAPHIC_DATA] ([GEOGRAPHIC_DATA])" at bounding box center [669, 94] width 190 height 18
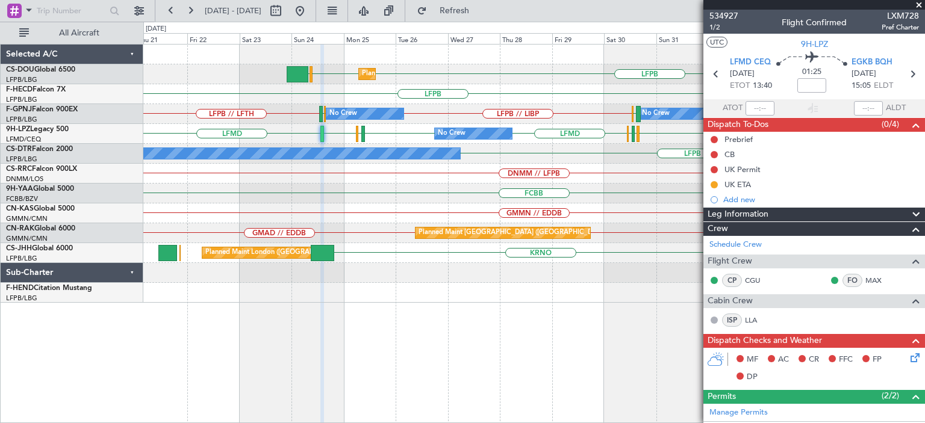
click at [444, 376] on div "LFPB LFPB EGGW Planned Maint Paris (Le Bourget) Planned Maint London (Luton) LF…" at bounding box center [533, 233] width 781 height 379
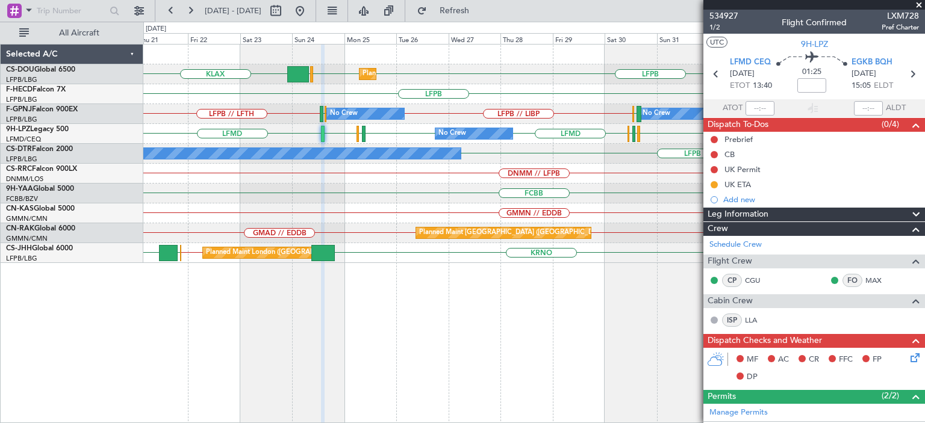
click at [602, 335] on div "Planned Maint Paris (Le Bourget) LFPB KLAX LFPB EGGW Planned Maint London (Luto…" at bounding box center [533, 233] width 781 height 379
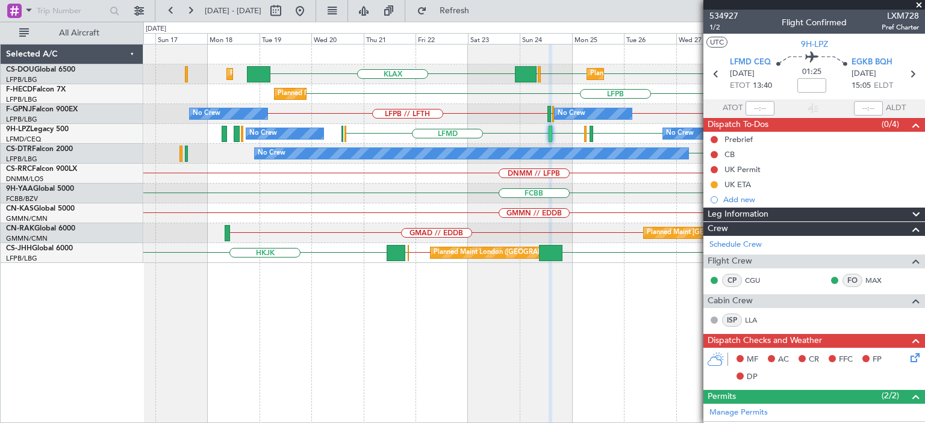
click at [513, 360] on div "Planned Maint Paris (Le Bourget) LFPB KLAX LFPB EGGW Planned Maint London (Luto…" at bounding box center [533, 233] width 781 height 379
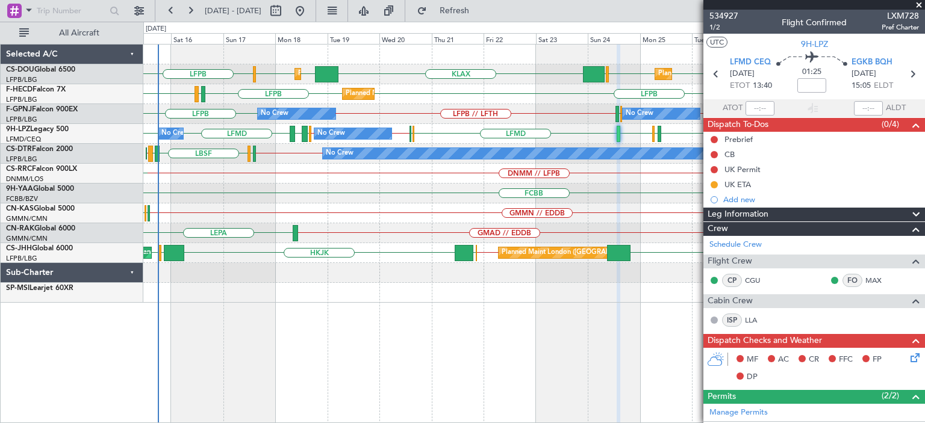
click at [431, 356] on div "LFPB LFPB LFPB EGGW KLAX EGGW EGGW Planned Maint Paris (Le Bourget) Planned Mai…" at bounding box center [533, 233] width 781 height 379
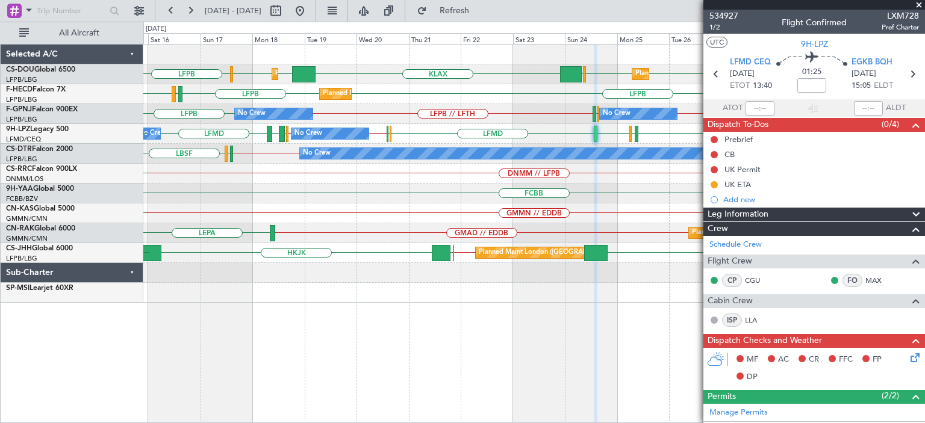
click at [320, 370] on div "LFPB LFPB LFPB EGGW KLAX EGGW EGGW Planned Maint Paris (Le Bourget) Planned Mai…" at bounding box center [533, 233] width 781 height 379
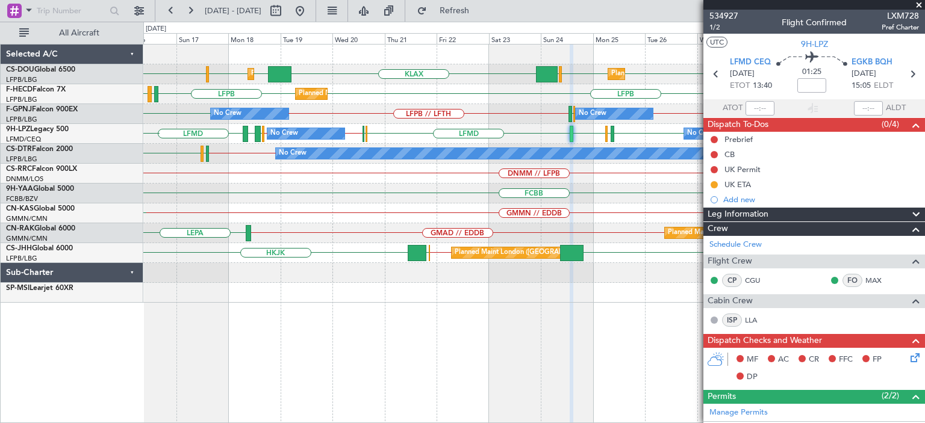
click at [344, 390] on div "Planned Maint Paris (Le Bourget) Planned Maint London (Luton) LFPB LFPB LFPB EG…" at bounding box center [533, 233] width 781 height 379
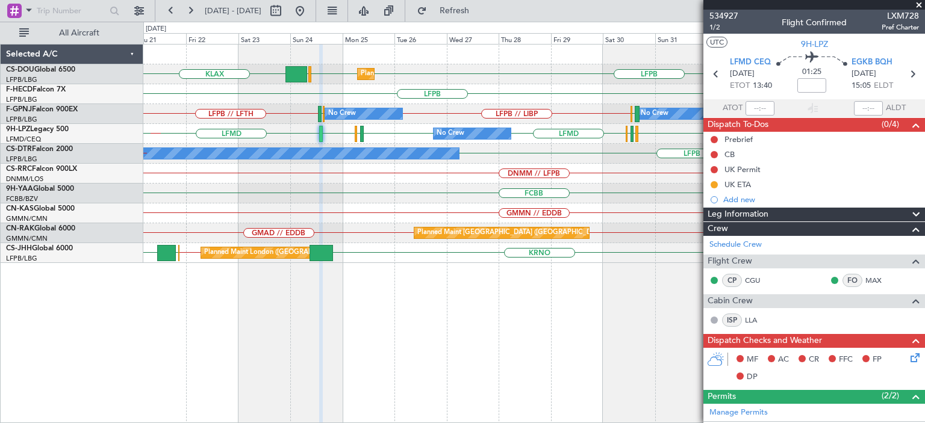
click at [214, 361] on div "Planned Maint Paris (Le Bourget) LFPB LFPB EGGW KLAX Planned Maint London (Luto…" at bounding box center [533, 233] width 781 height 379
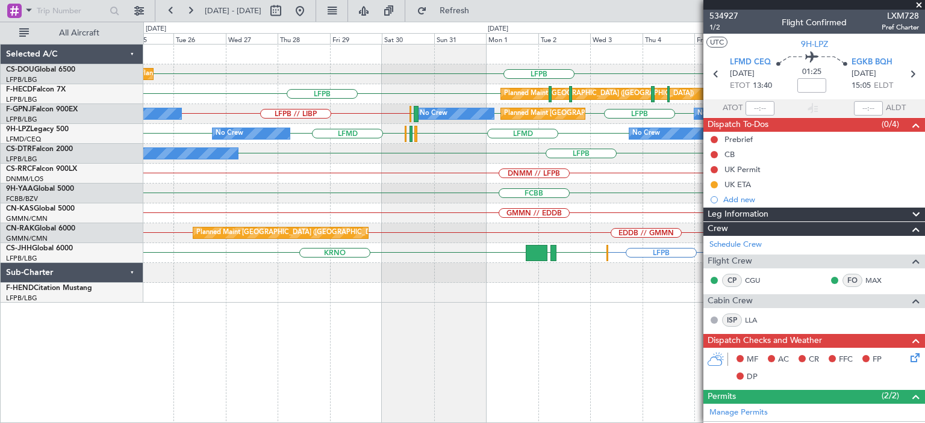
click at [917, 2] on span at bounding box center [919, 5] width 12 height 11
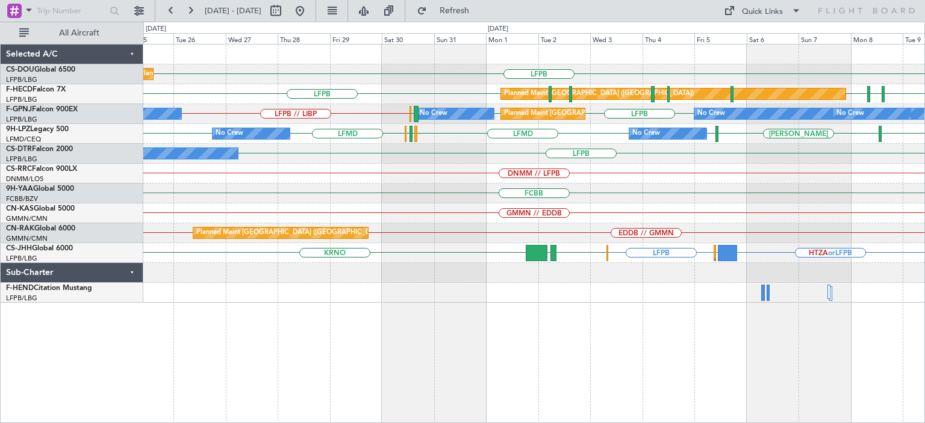
type input "0"
click at [550, 350] on div "LFPB Planned Maint Paris (Le Bourget) LFPB EDDV LFPB LFPB Planned Maint Paris (…" at bounding box center [533, 233] width 781 height 379
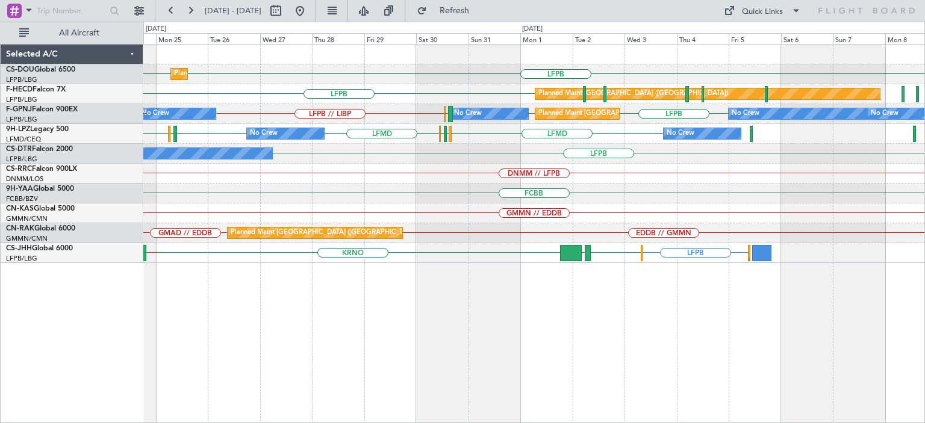
click at [342, 379] on div "Planned Maint Paris (Le Bourget) LFPB LFPB EGGW KLAX Planned Maint Paris (Le Bo…" at bounding box center [533, 233] width 781 height 379
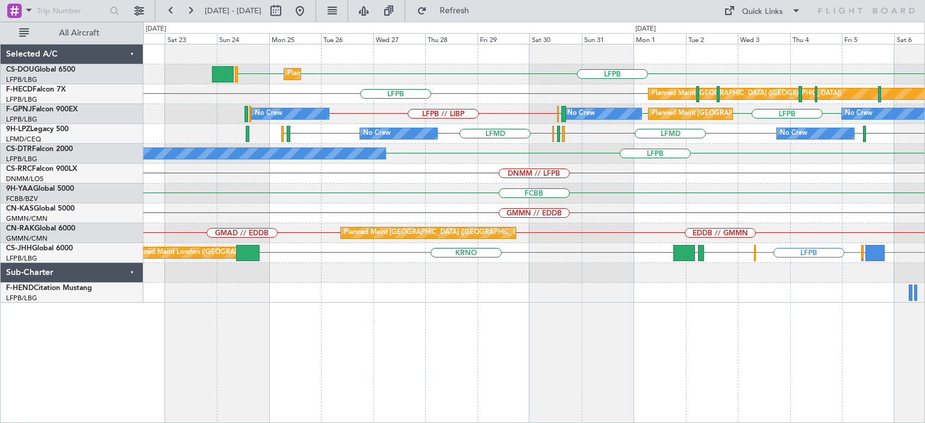
click at [425, 368] on div "Planned Maint Paris (Le Bourget) LFPB LFPB Planned Maint Paris (Le Bourget) LFP…" at bounding box center [533, 233] width 781 height 379
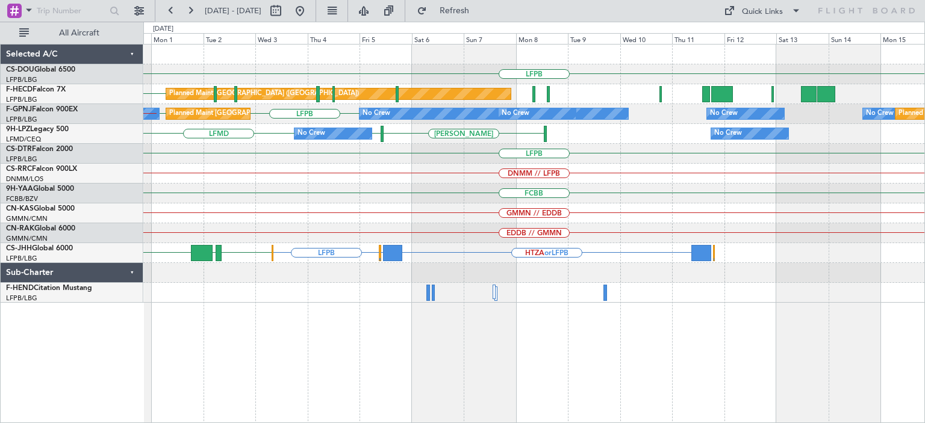
click at [154, 370] on div "LFPB Planned Maint Paris (Le Bourget) LFPB No Crew Planned Maint Paris (Le Bour…" at bounding box center [533, 233] width 781 height 379
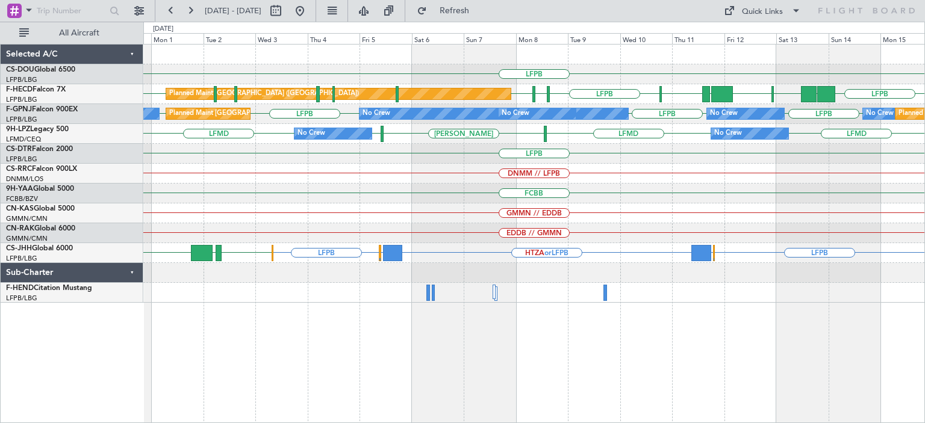
click at [533, 361] on div "LFPB Planned Maint Paris (Le Bourget) LSZH LFPB EDDV LFPB LFPB LFPB UAAA RJBB R…" at bounding box center [533, 233] width 781 height 379
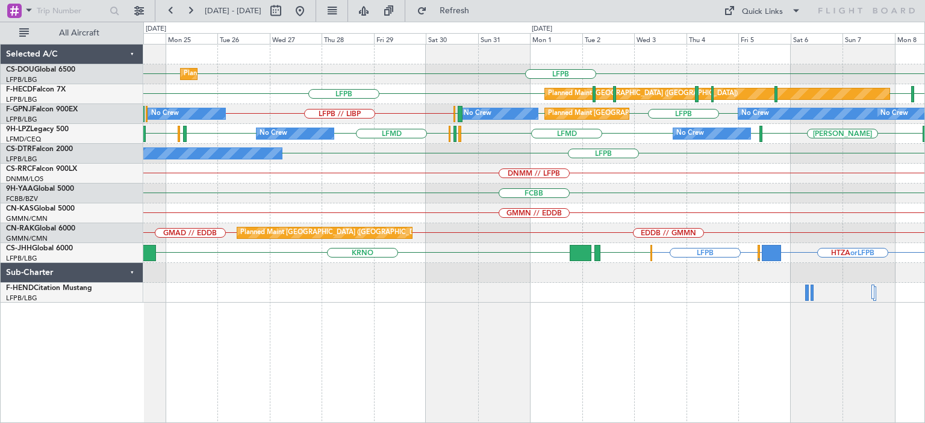
click at [687, 339] on div "Planned Maint Paris (Le Bourget) LFPB LFPB Planned Maint Paris (Le Bourget) EDD…" at bounding box center [533, 233] width 781 height 379
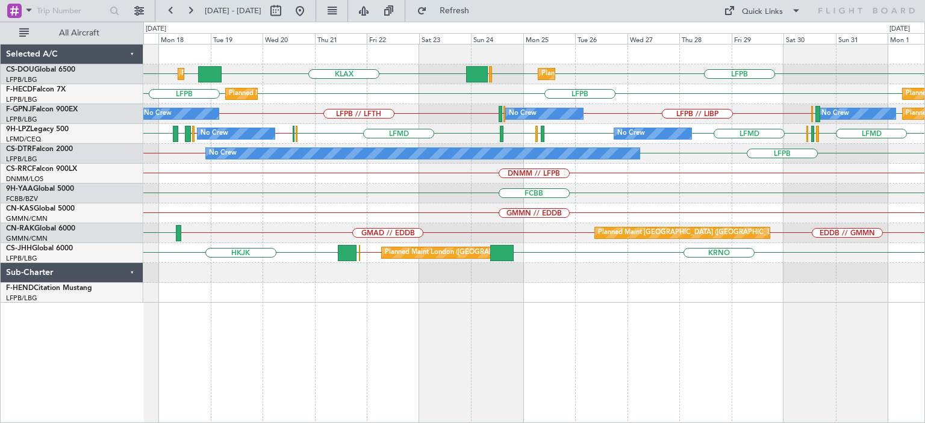
click at [465, 350] on div "Planned Maint Paris (Le Bourget) Planned Maint London (Luton) LFPB LFPB EGGW KL…" at bounding box center [533, 233] width 781 height 379
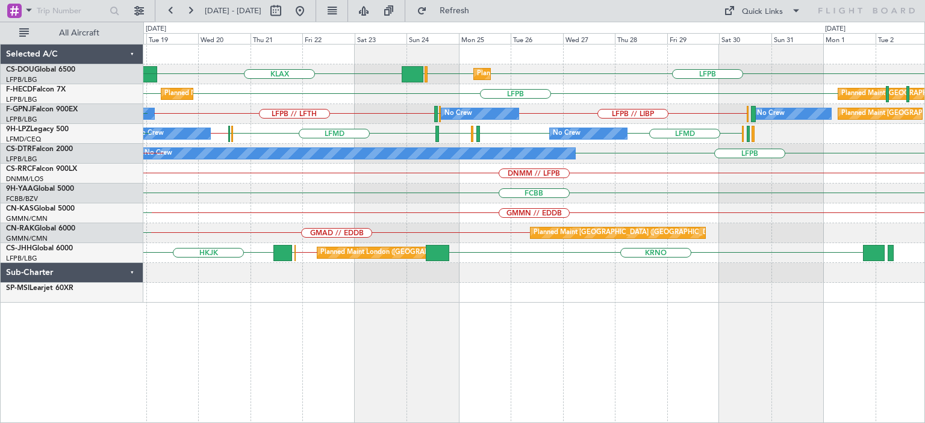
click at [458, 378] on div "Planned Maint Paris (Le Bourget) LFPB LFPB EGGW KLAX Planned Maint London (Luto…" at bounding box center [533, 233] width 781 height 379
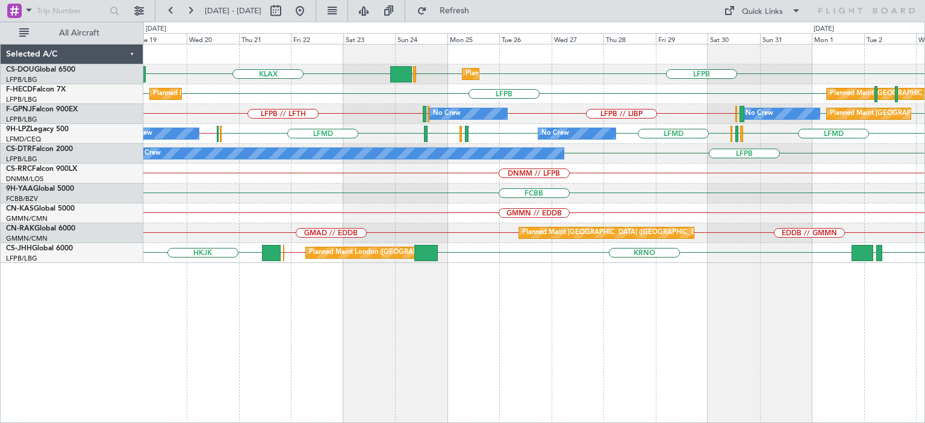
click at [492, 371] on div "Planned Maint Paris (Le Bourget) LFPB LFPB EGGW KLAX Planned Maint London (Luto…" at bounding box center [533, 233] width 781 height 379
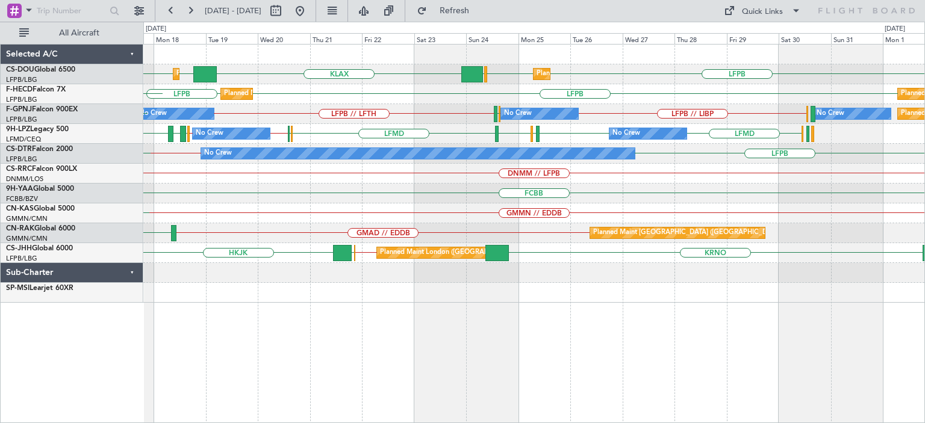
click at [599, 358] on div "Planned Maint Paris (Le Bourget) Planned Maint London (Luton) LFPB LFPB EGGW KL…" at bounding box center [533, 233] width 781 height 379
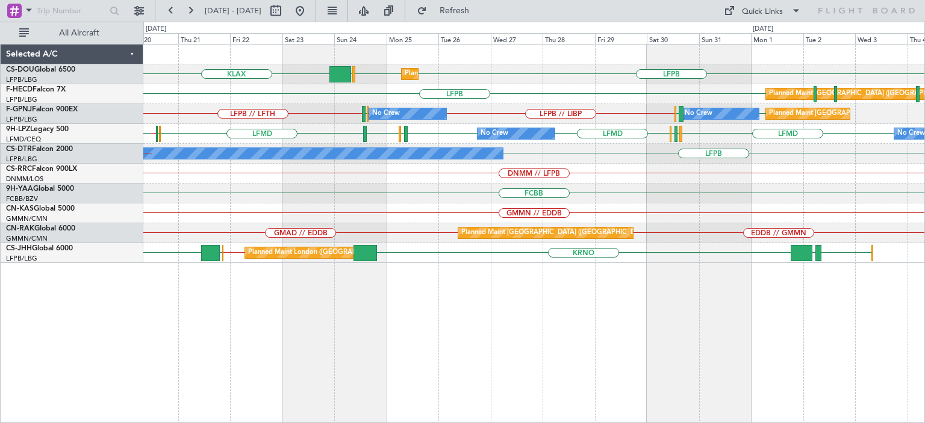
click at [597, 294] on div "Planned Maint Paris (Le Bourget) LFPB LFPB EGGW KLAX Planned Maint London (Luto…" at bounding box center [533, 233] width 781 height 379
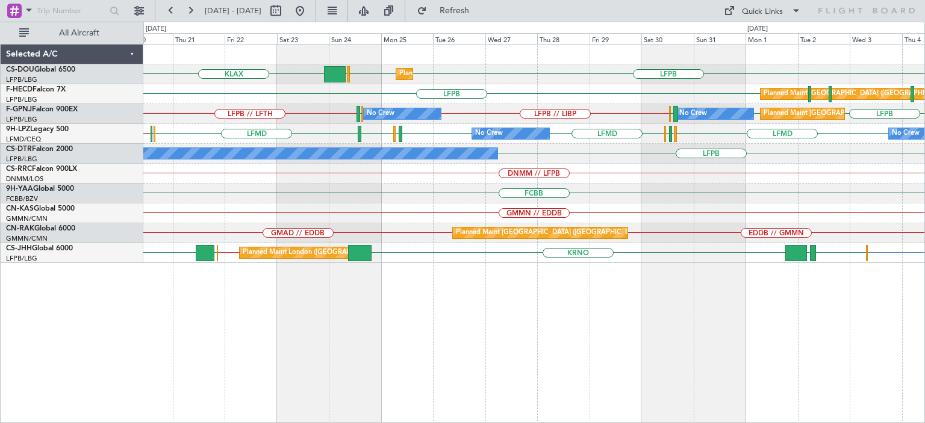
click at [622, 347] on div "Planned Maint Paris (Le Bourget) LFPB LFPB EGGW KLAX Planned Maint London (Luto…" at bounding box center [533, 233] width 781 height 379
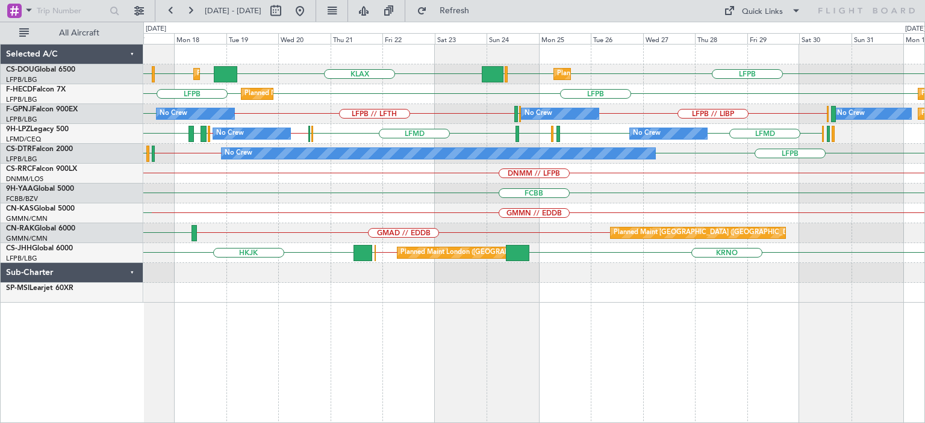
click at [669, 362] on div "Planned Maint Paris (Le Bourget) Planned Maint London (Luton) LFPB LFPB LFPB EG…" at bounding box center [533, 233] width 781 height 379
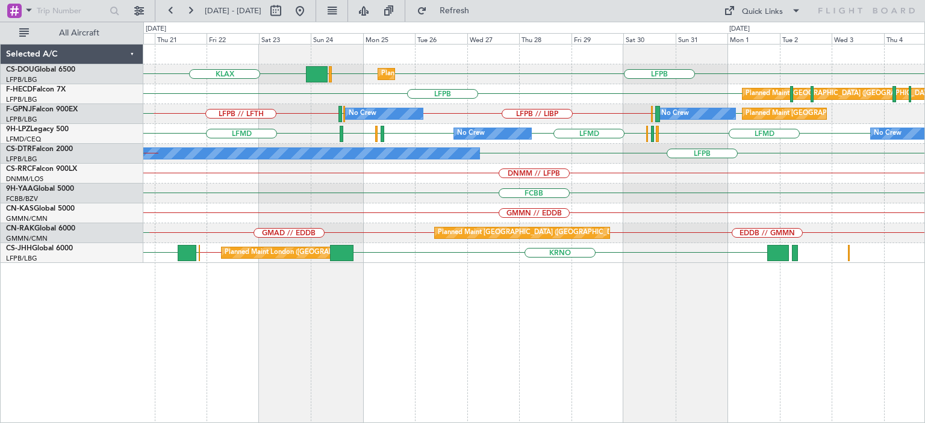
click at [498, 346] on div "Planned Maint Paris (Le Bourget) LFPB LFPB EGGW KLAX Planned Maint London (Luto…" at bounding box center [533, 233] width 781 height 379
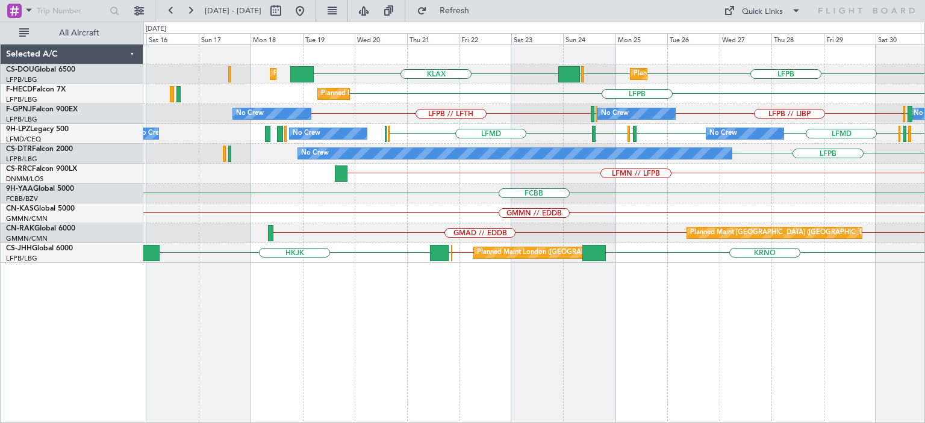
click at [610, 387] on div "LFPB LFPB EGGW KLAX Planned Maint Paris (Le Bourget) Planned Maint London (Luto…" at bounding box center [533, 233] width 781 height 379
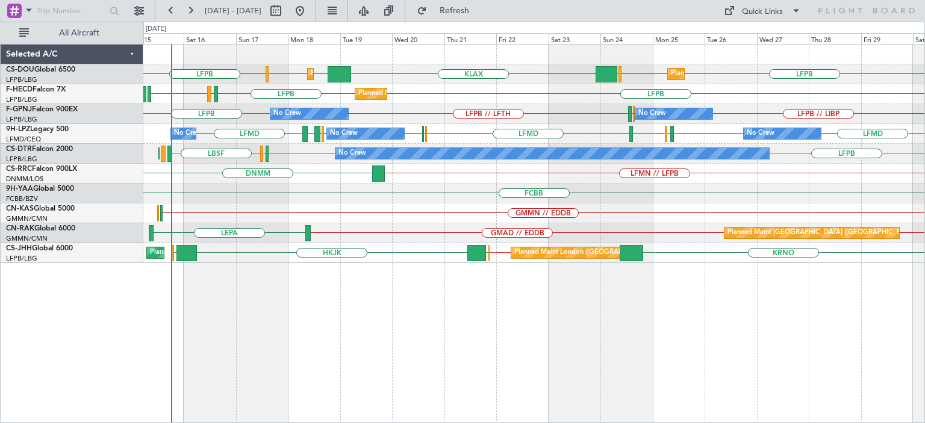
click at [577, 341] on div "Planned Maint Paris (Le Bourget) Planned Maint London (Luton) LFPB LFPB LFPB EG…" at bounding box center [533, 233] width 781 height 379
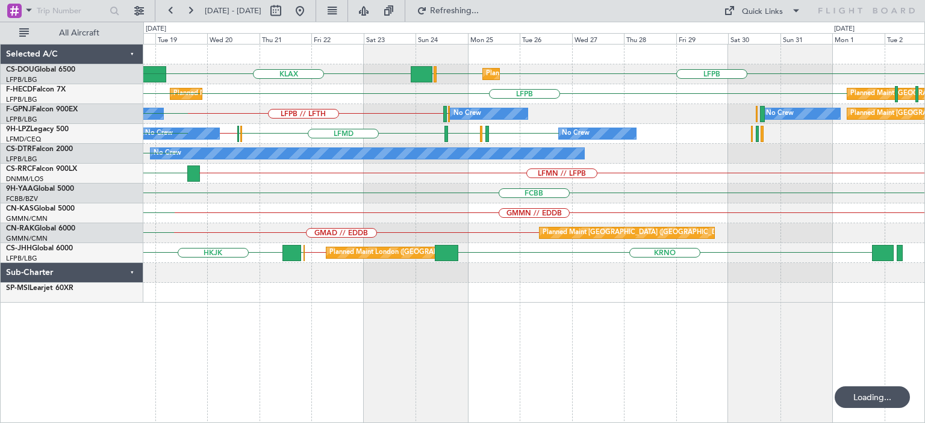
click at [332, 374] on div "Planned Maint Paris (Le Bourget) LFPB LFPB EGGW KLAX EGGW Planned Maint London …" at bounding box center [533, 233] width 781 height 379
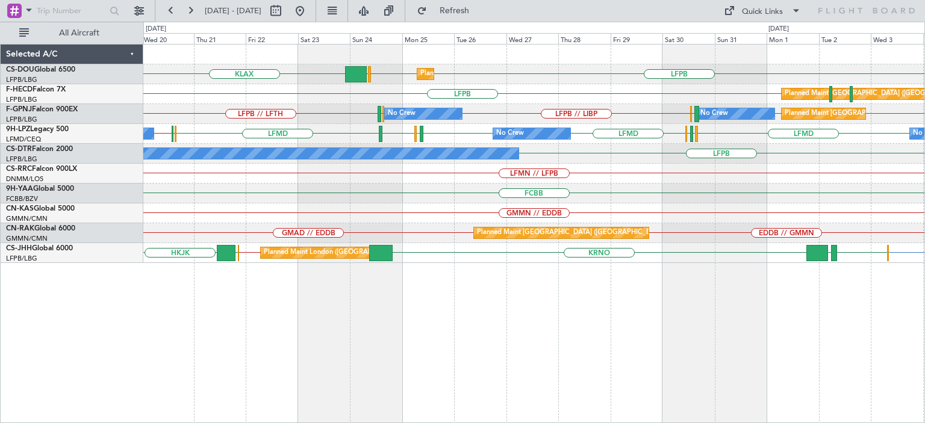
click at [630, 342] on div "LFPB LFPB EGGW KLAX Planned Maint Paris (Le Bourget) Planned Maint London (Luto…" at bounding box center [533, 233] width 781 height 379
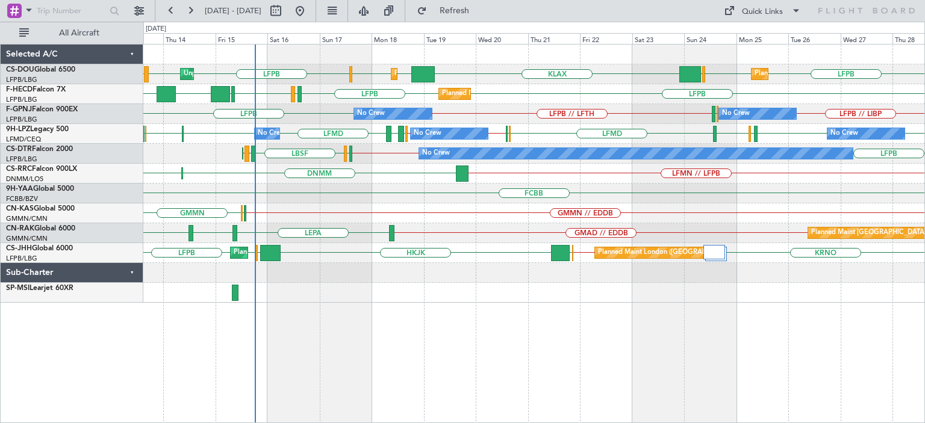
click at [759, 74] on div "Planned Maint [GEOGRAPHIC_DATA] ([GEOGRAPHIC_DATA])" at bounding box center [849, 74] width 190 height 18
click at [765, 76] on div "Planned Maint [GEOGRAPHIC_DATA] ([GEOGRAPHIC_DATA])" at bounding box center [849, 74] width 190 height 18
click at [753, 70] on div "Planned Maint [GEOGRAPHIC_DATA] ([GEOGRAPHIC_DATA])" at bounding box center [759, 74] width 16 height 11
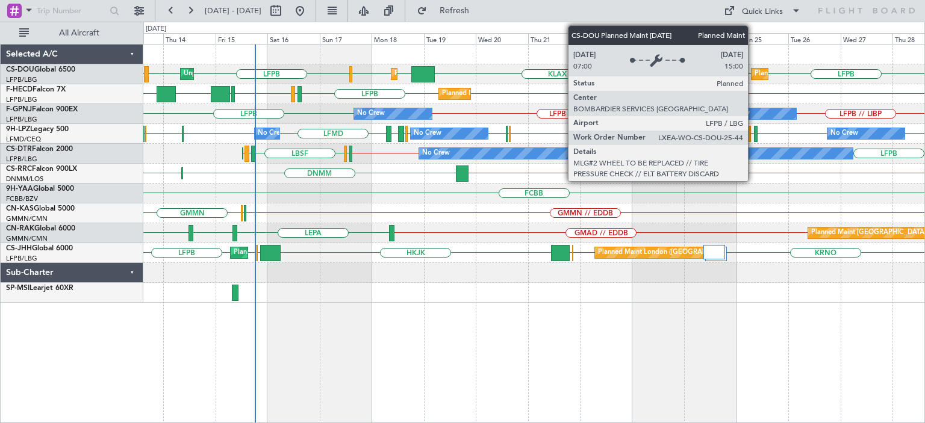
click at [753, 70] on div "Planned Maint [GEOGRAPHIC_DATA] ([GEOGRAPHIC_DATA])" at bounding box center [759, 74] width 16 height 11
